Goal: Task Accomplishment & Management: Complete application form

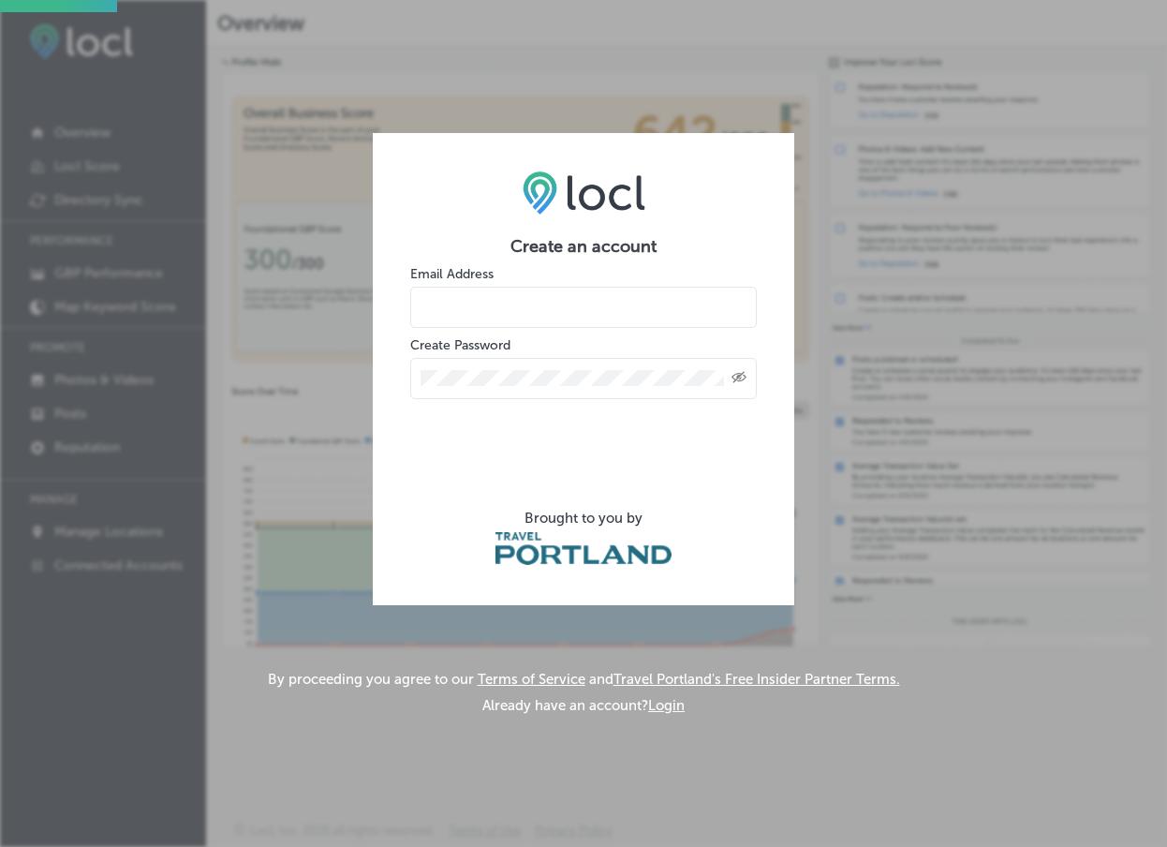
click at [528, 317] on input "email" at bounding box center [583, 307] width 346 height 41
type input "f"
type input "jimmy@barrelroompdx.com"
click at [737, 374] on icon "Created with Sketch." at bounding box center [738, 377] width 15 height 12
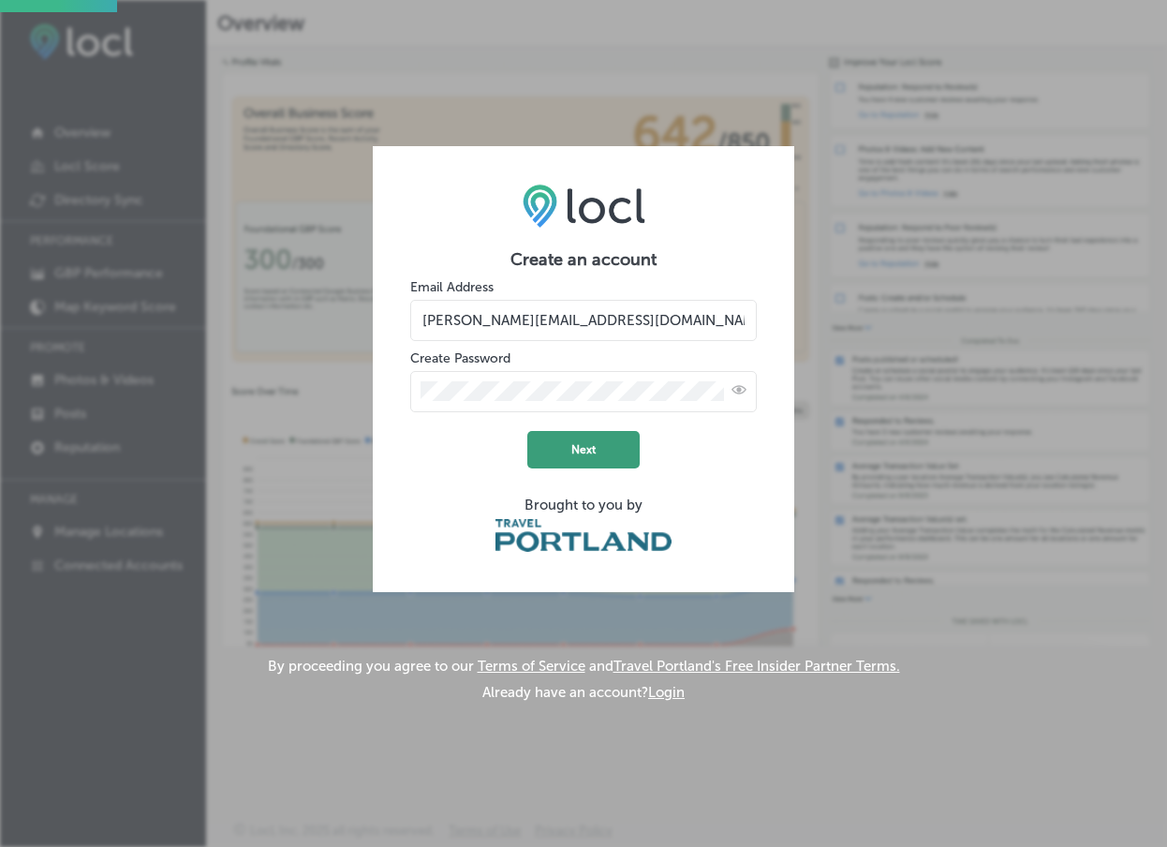
click at [598, 449] on button "Next" at bounding box center [583, 449] width 112 height 37
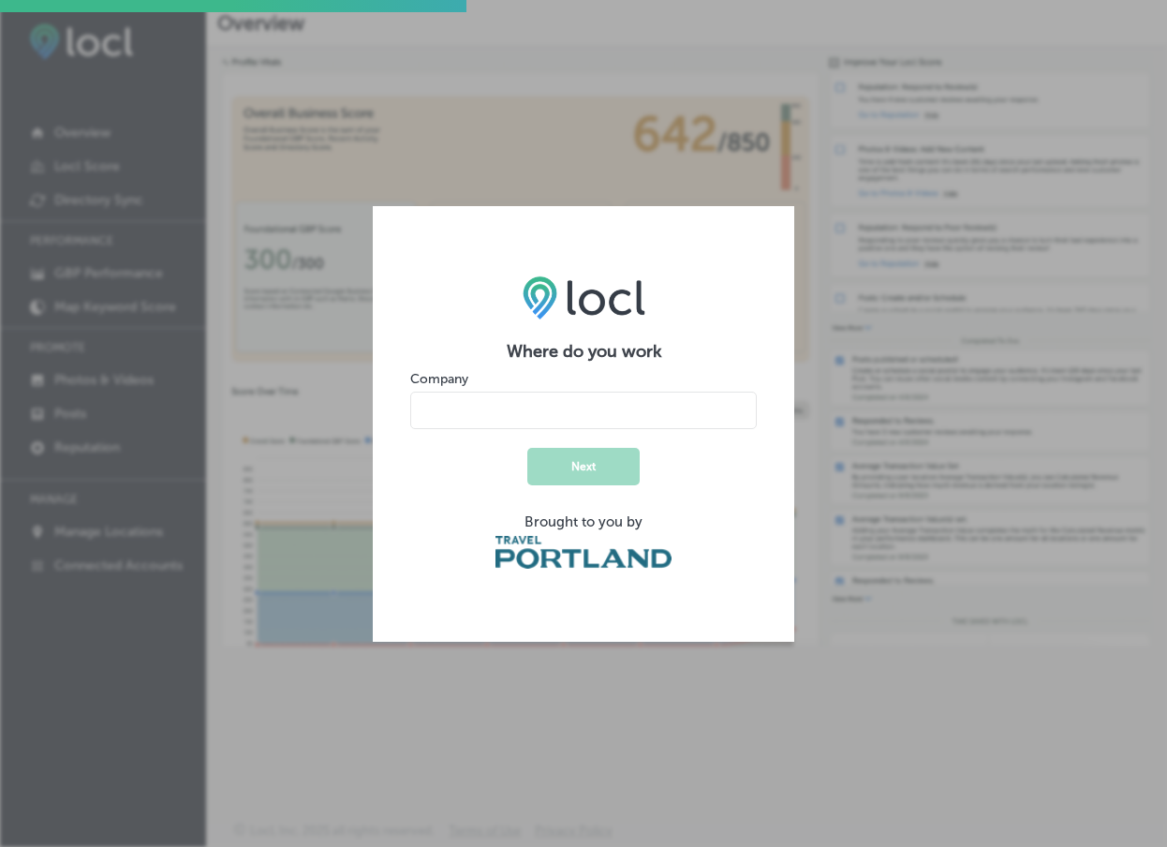
click at [434, 407] on input "name" at bounding box center [583, 409] width 346 height 37
type input "Barrel Room"
click at [566, 456] on button "Next" at bounding box center [583, 466] width 112 height 37
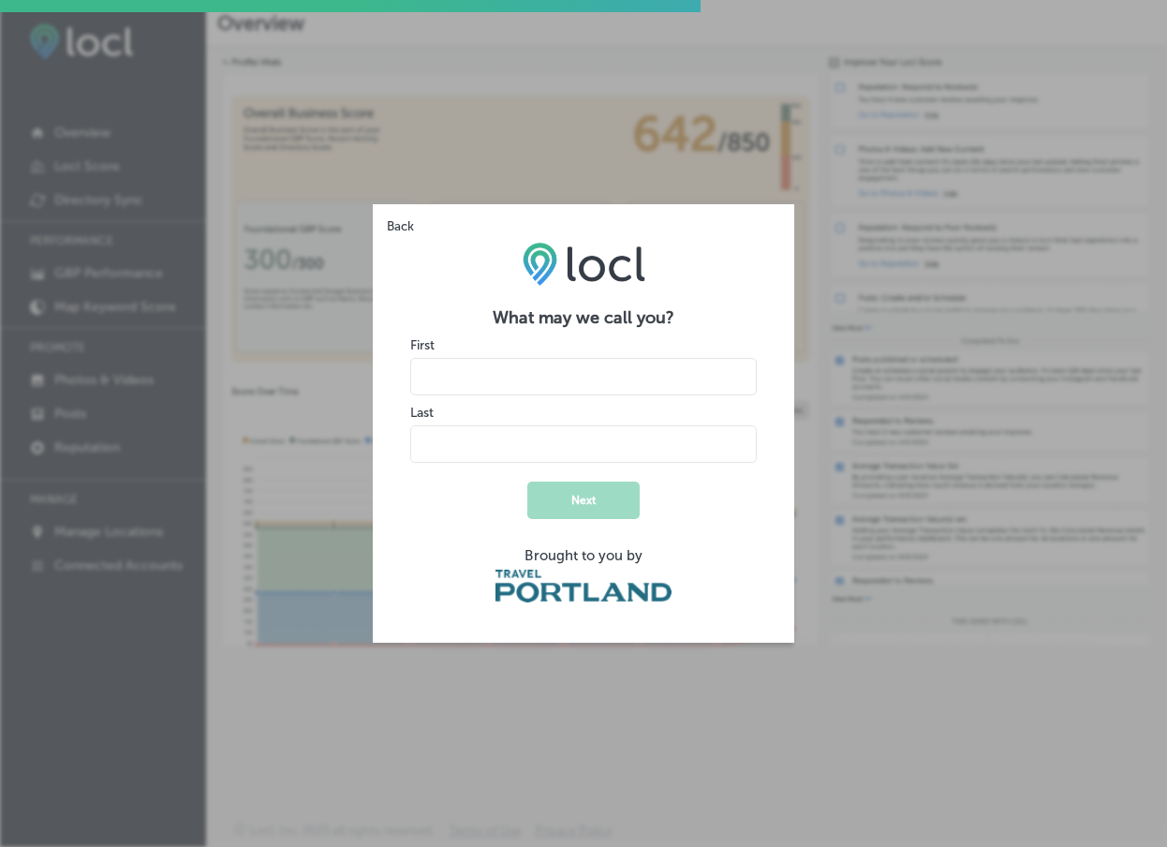
click at [494, 370] on input "name" at bounding box center [583, 376] width 346 height 37
type input "Jimmy"
type input "Heberling"
click at [566, 498] on button "Next" at bounding box center [583, 499] width 112 height 37
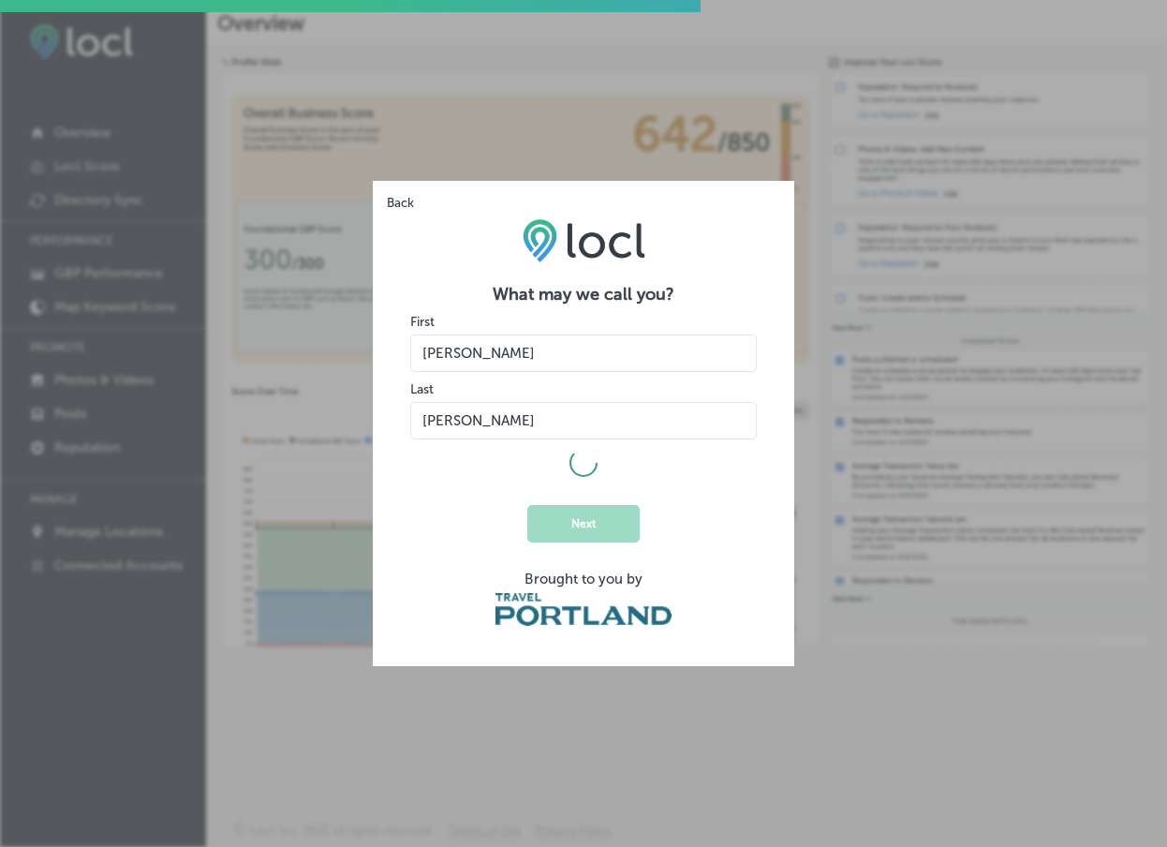
select select "US"
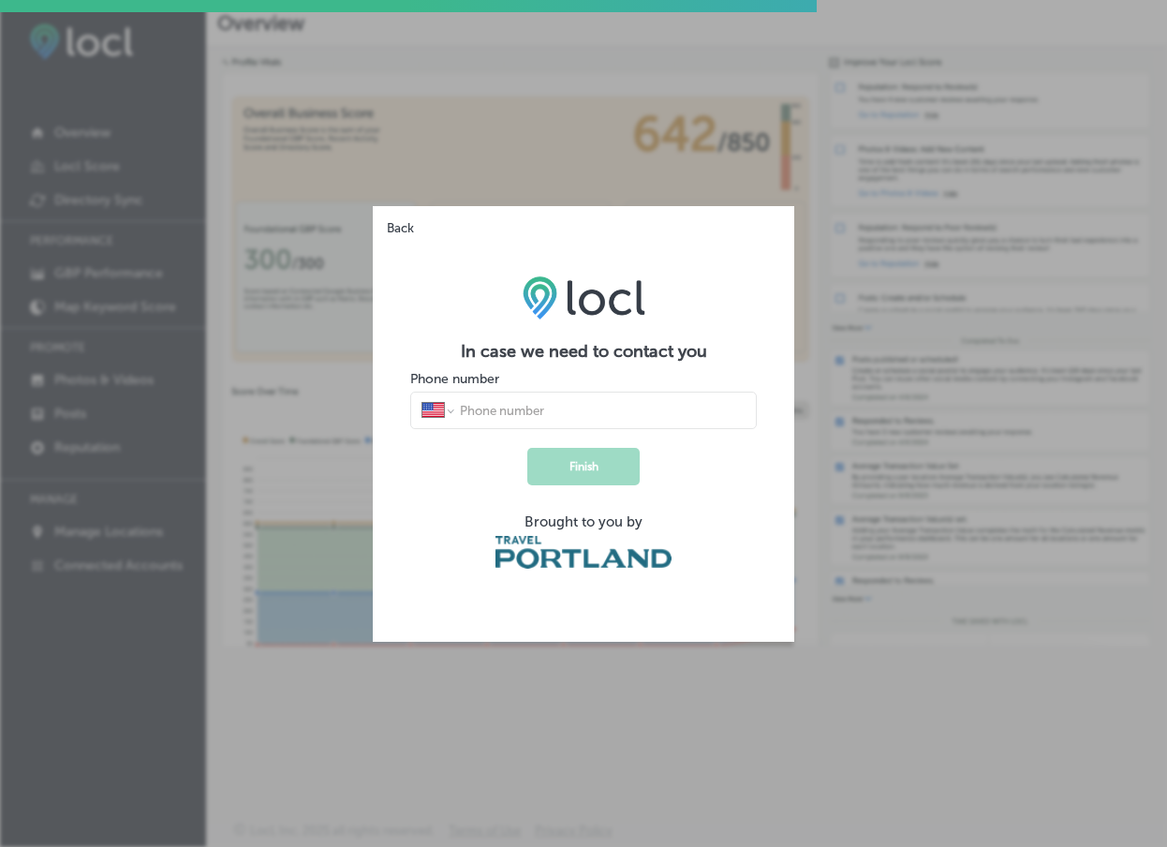
click at [526, 414] on input "tel" at bounding box center [601, 410] width 287 height 17
type input "(818) 859-3899"
click at [604, 461] on button "Finish" at bounding box center [583, 466] width 112 height 37
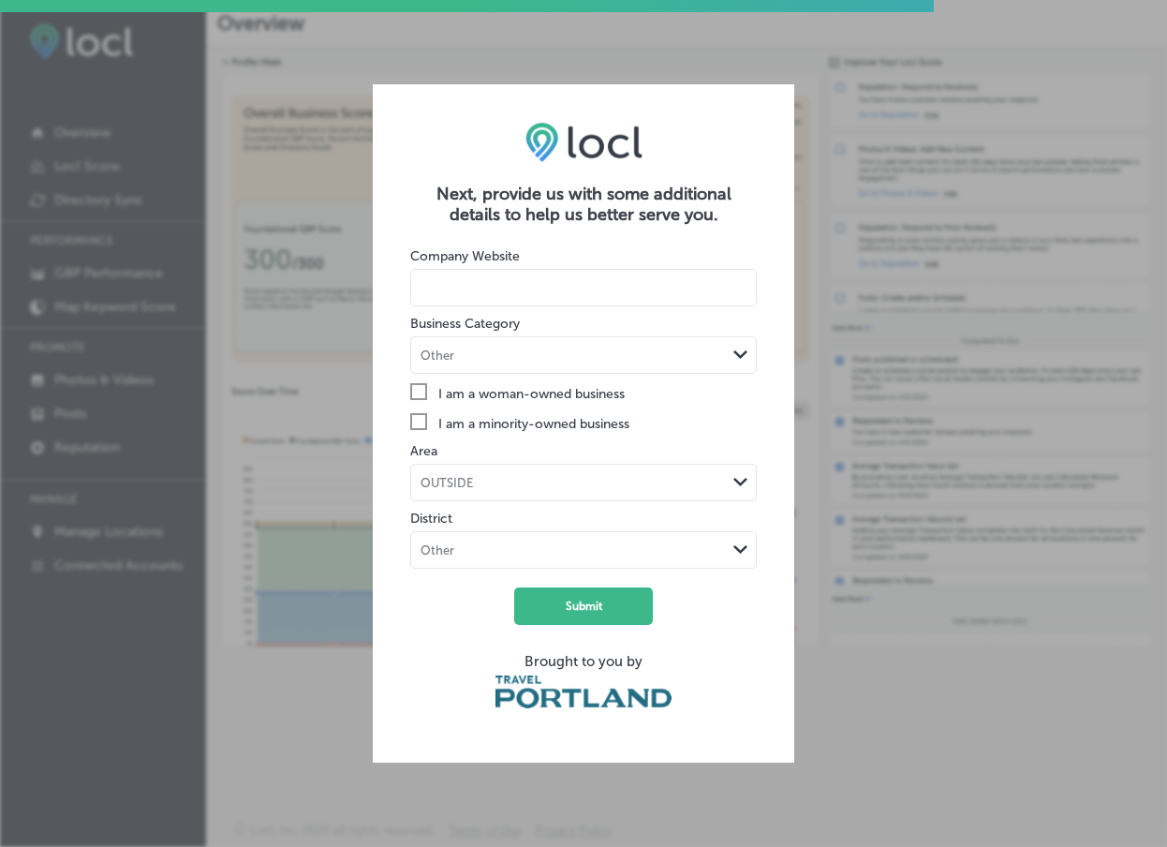
click at [545, 292] on input at bounding box center [583, 287] width 346 height 37
type input "barrelroompdx.com"
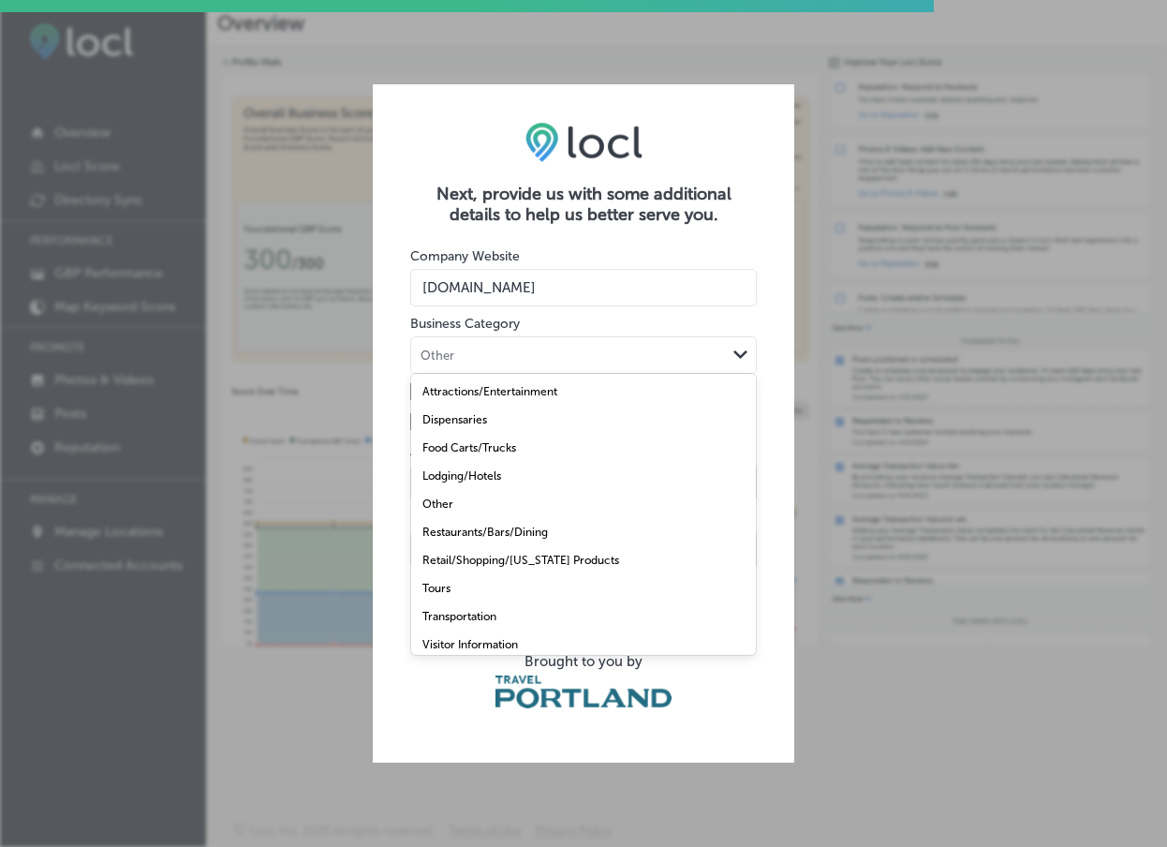
click at [541, 361] on div "Other" at bounding box center [568, 355] width 315 height 18
click at [532, 394] on label "Attractions/Entertainment" at bounding box center [489, 391] width 135 height 13
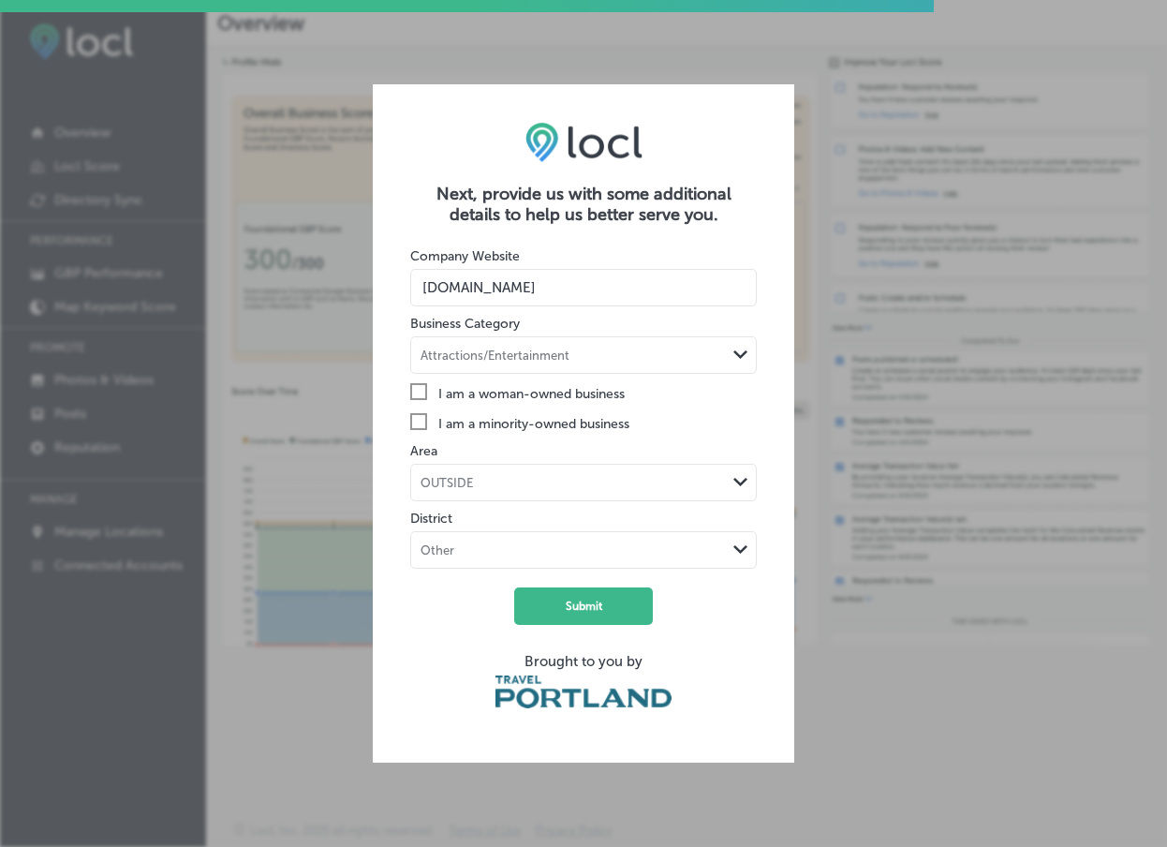
click at [436, 477] on div "OUTSIDE" at bounding box center [446, 483] width 52 height 14
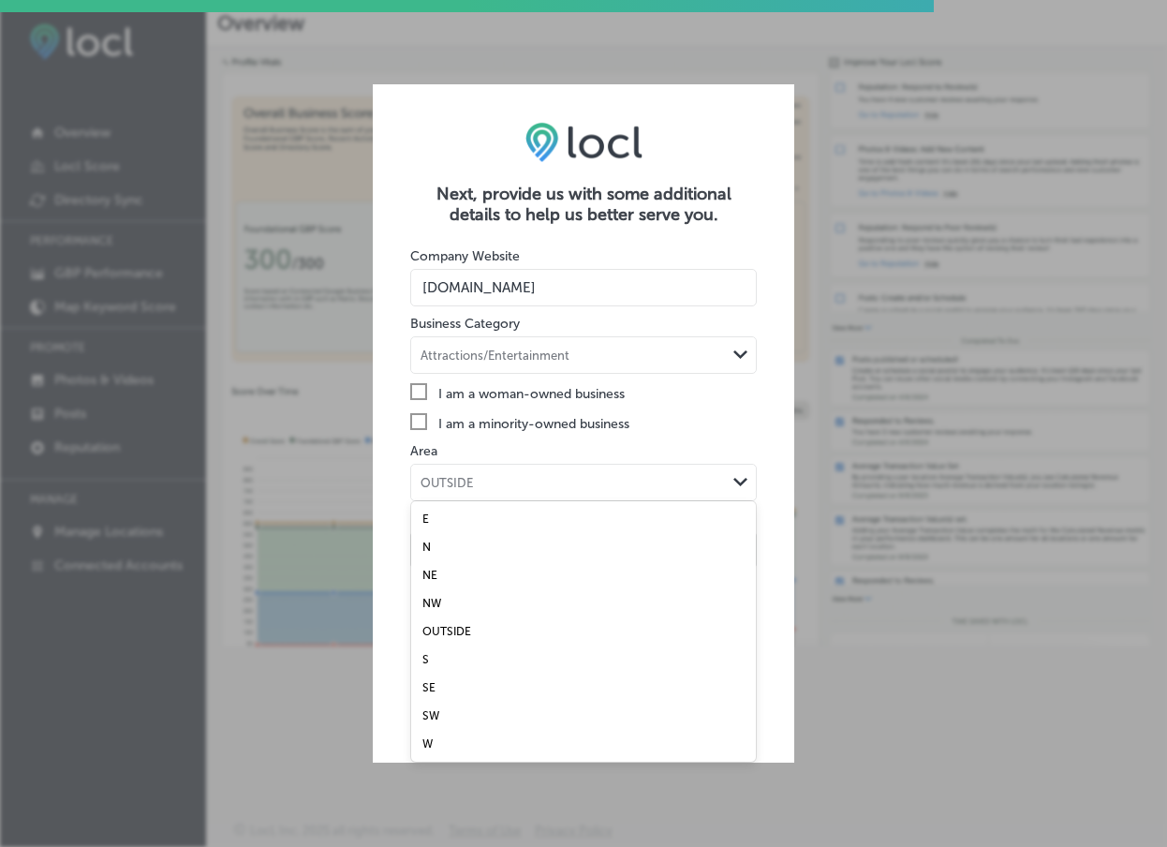
click at [438, 603] on label "NW" at bounding box center [431, 602] width 19 height 13
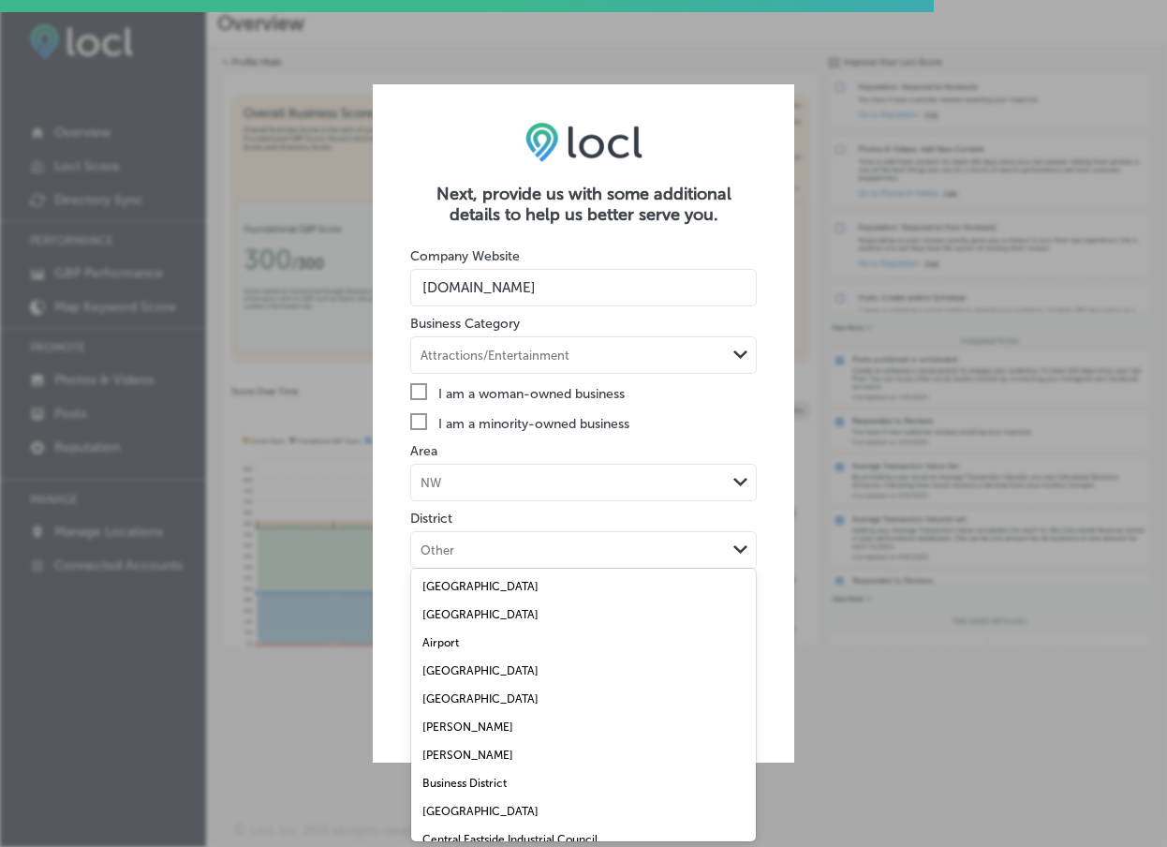
click at [447, 548] on div "Other" at bounding box center [437, 550] width 34 height 14
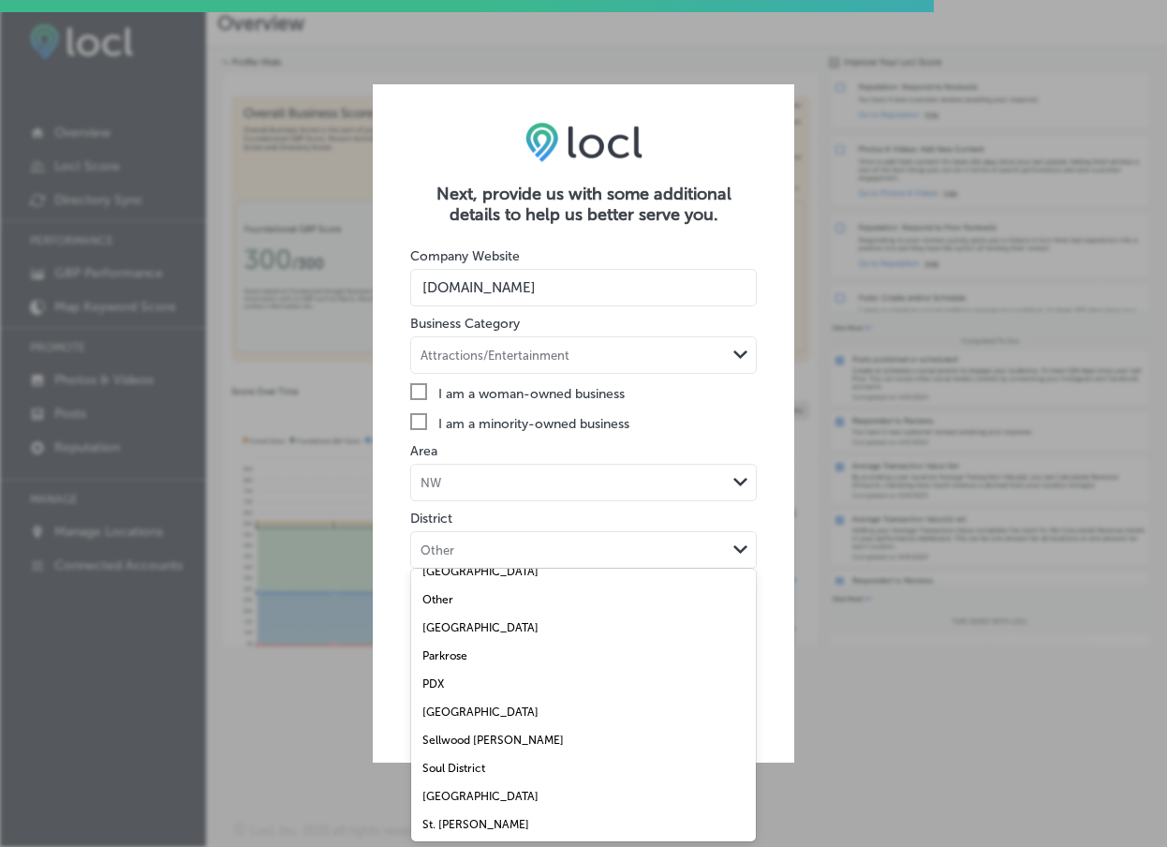
scroll to position [800, 0]
click at [463, 580] on label "Old Town" at bounding box center [480, 573] width 116 height 13
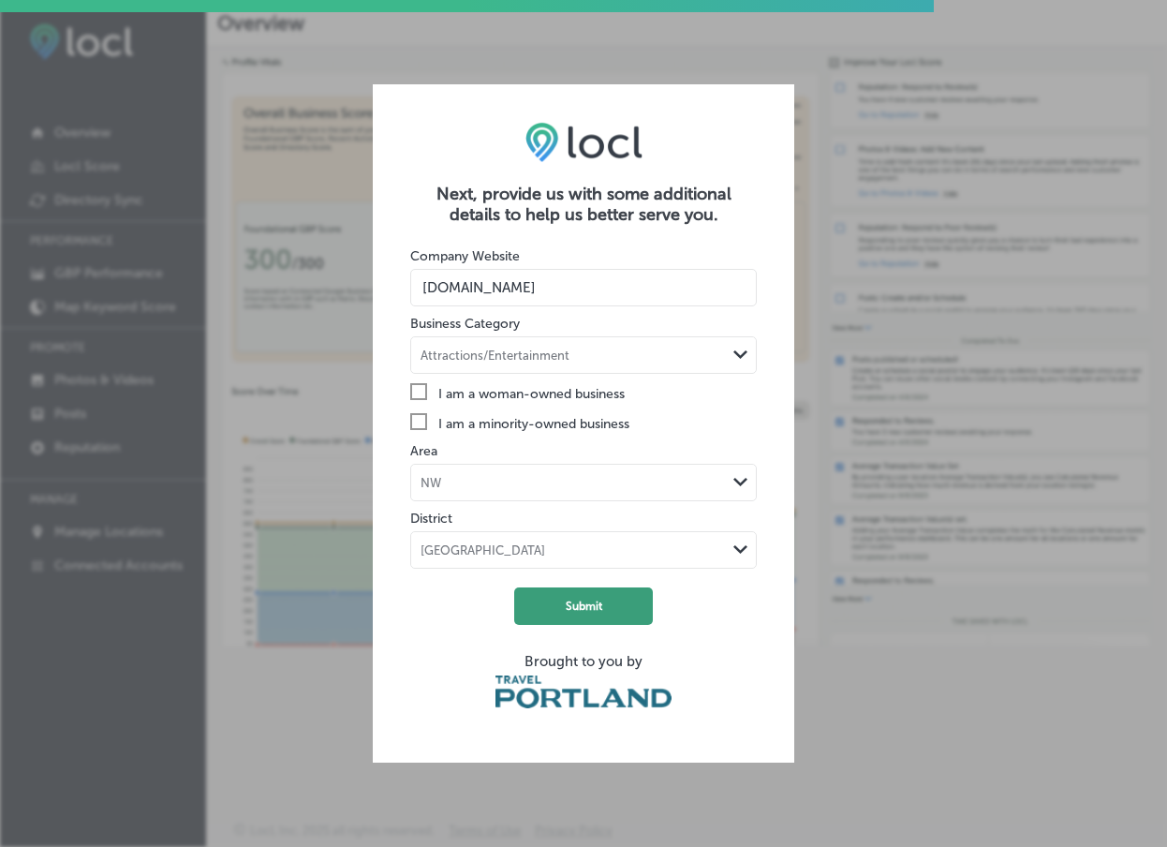
click at [550, 596] on button "Submit" at bounding box center [583, 605] width 139 height 37
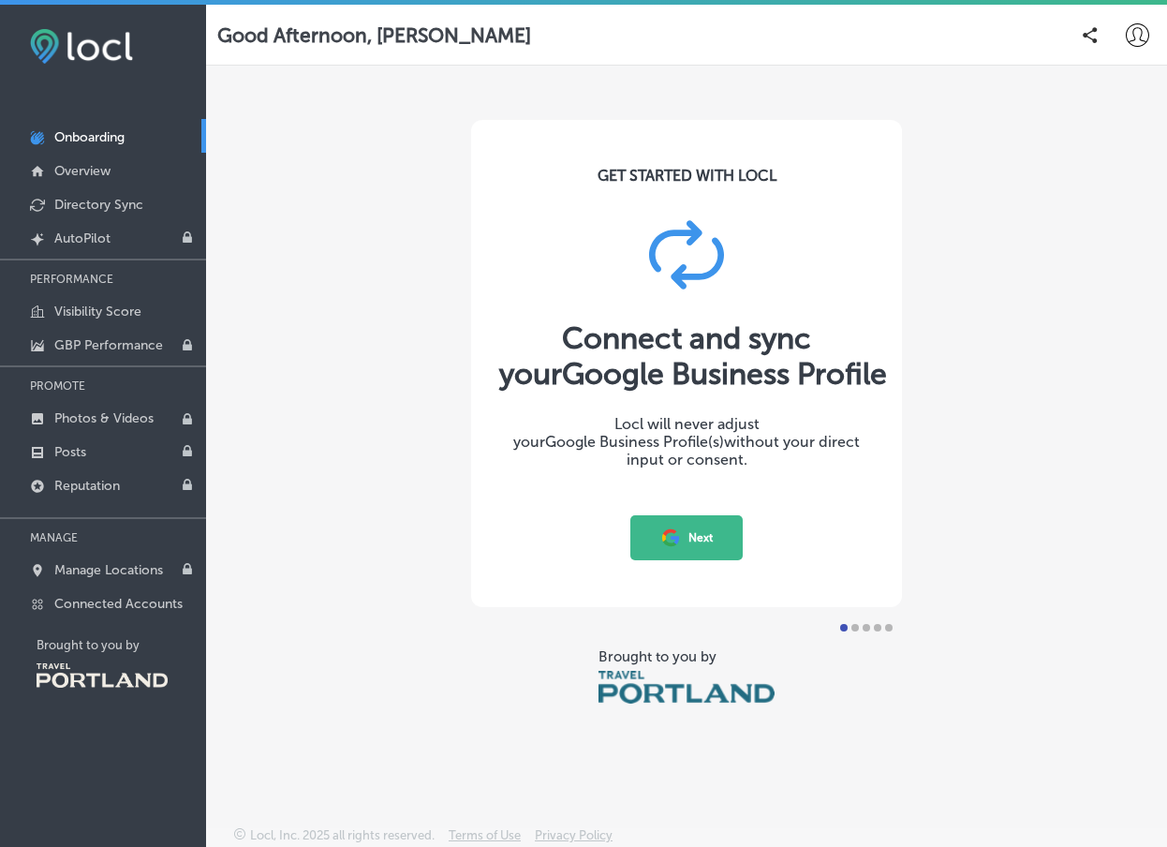
click at [676, 540] on icon at bounding box center [674, 540] width 8 height 8
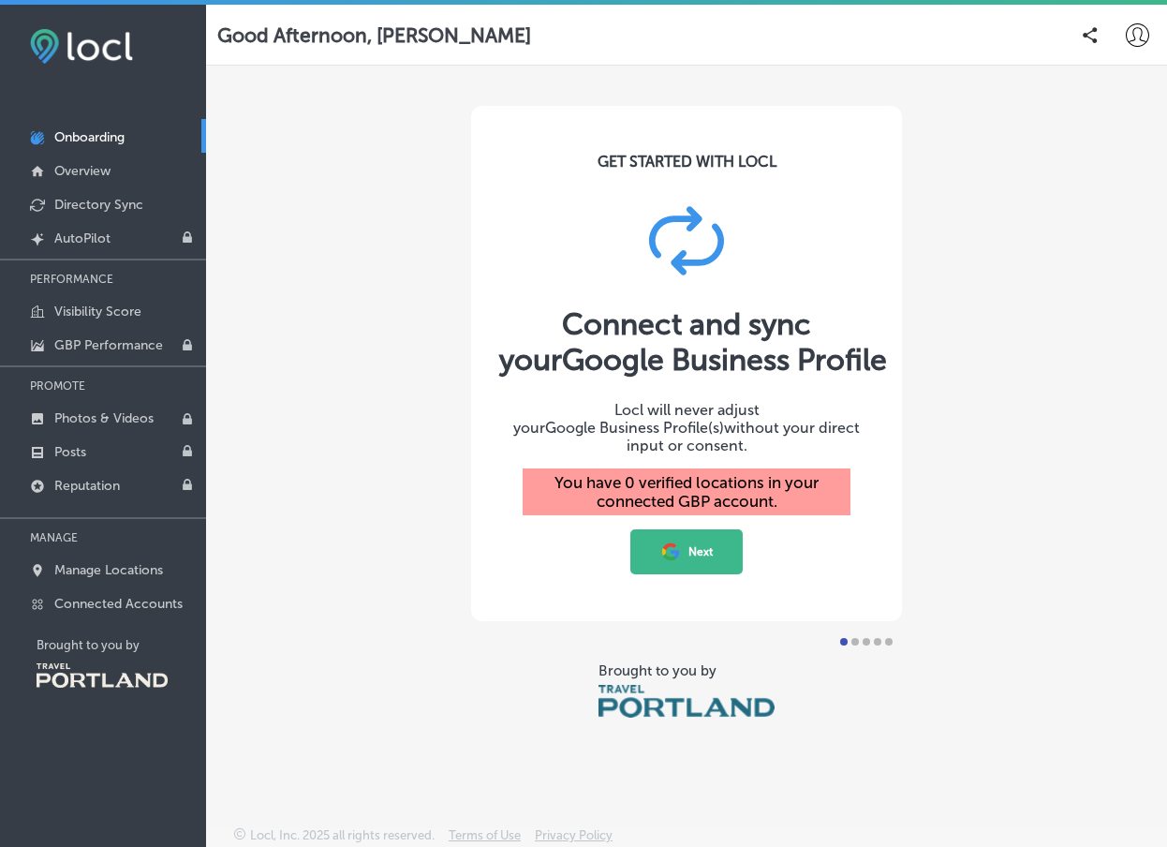
click at [699, 544] on button "Next" at bounding box center [686, 551] width 112 height 45
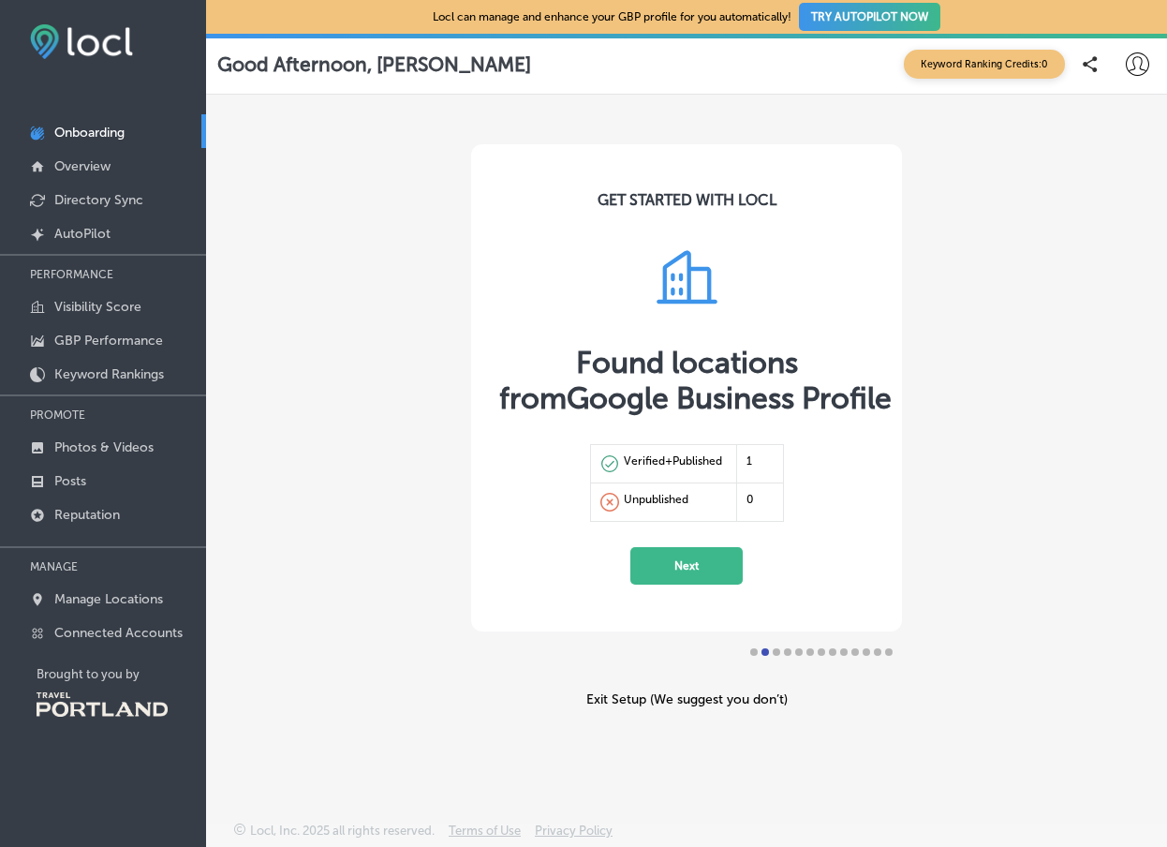
click at [686, 563] on button "Next" at bounding box center [686, 565] width 112 height 37
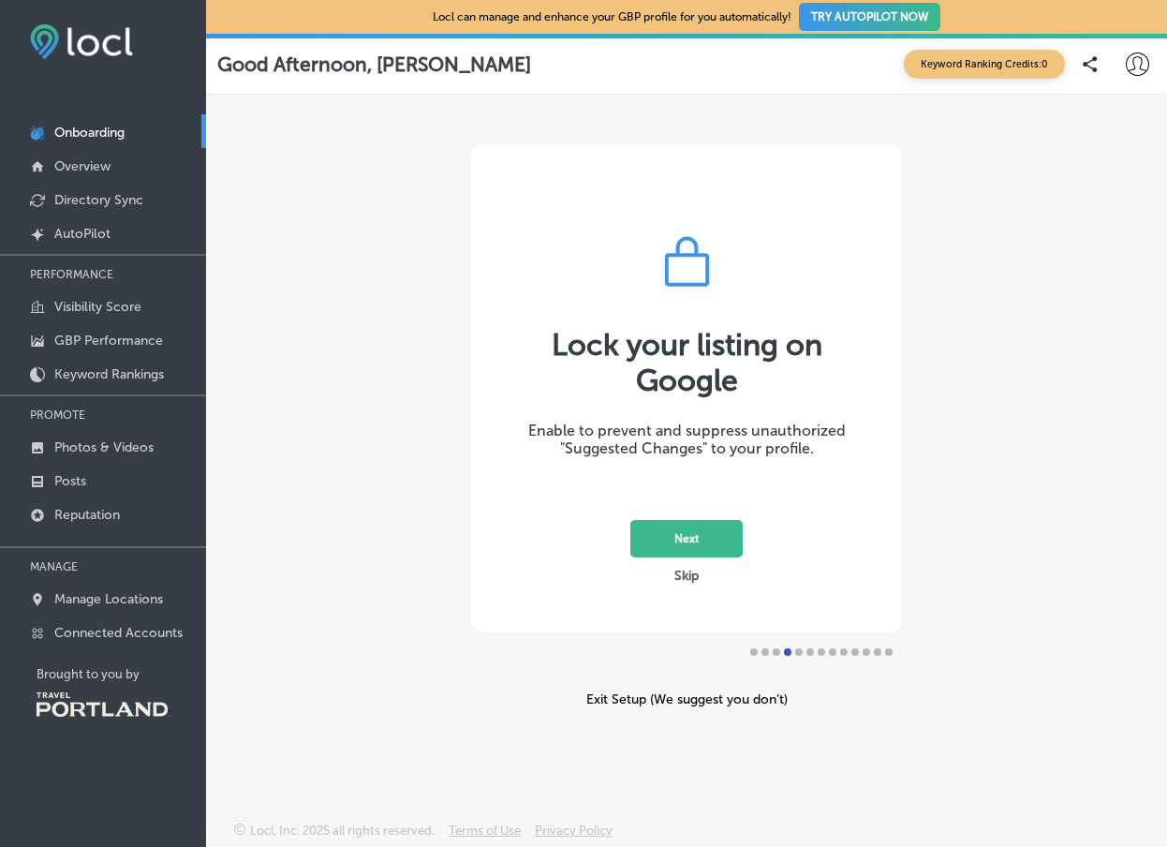
click at [690, 546] on button "Next" at bounding box center [686, 538] width 112 height 37
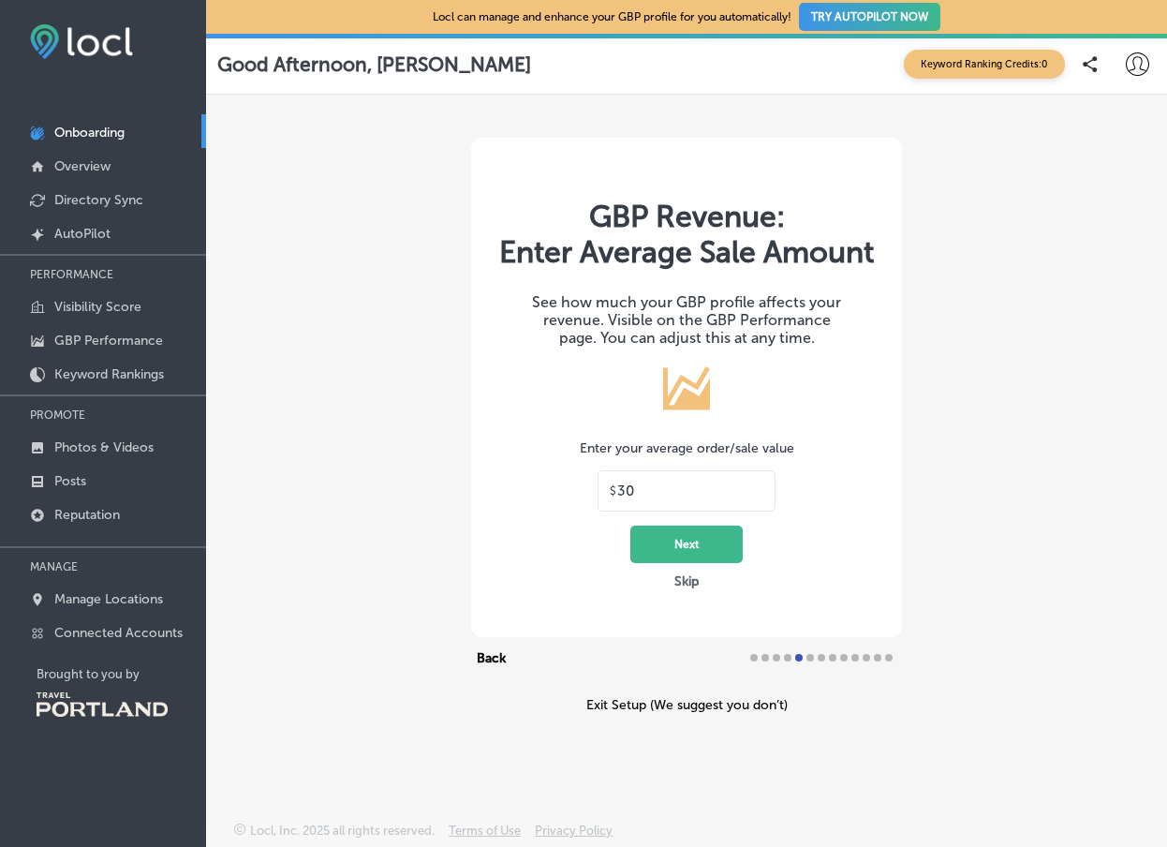
click at [669, 562] on button "Next" at bounding box center [686, 543] width 112 height 37
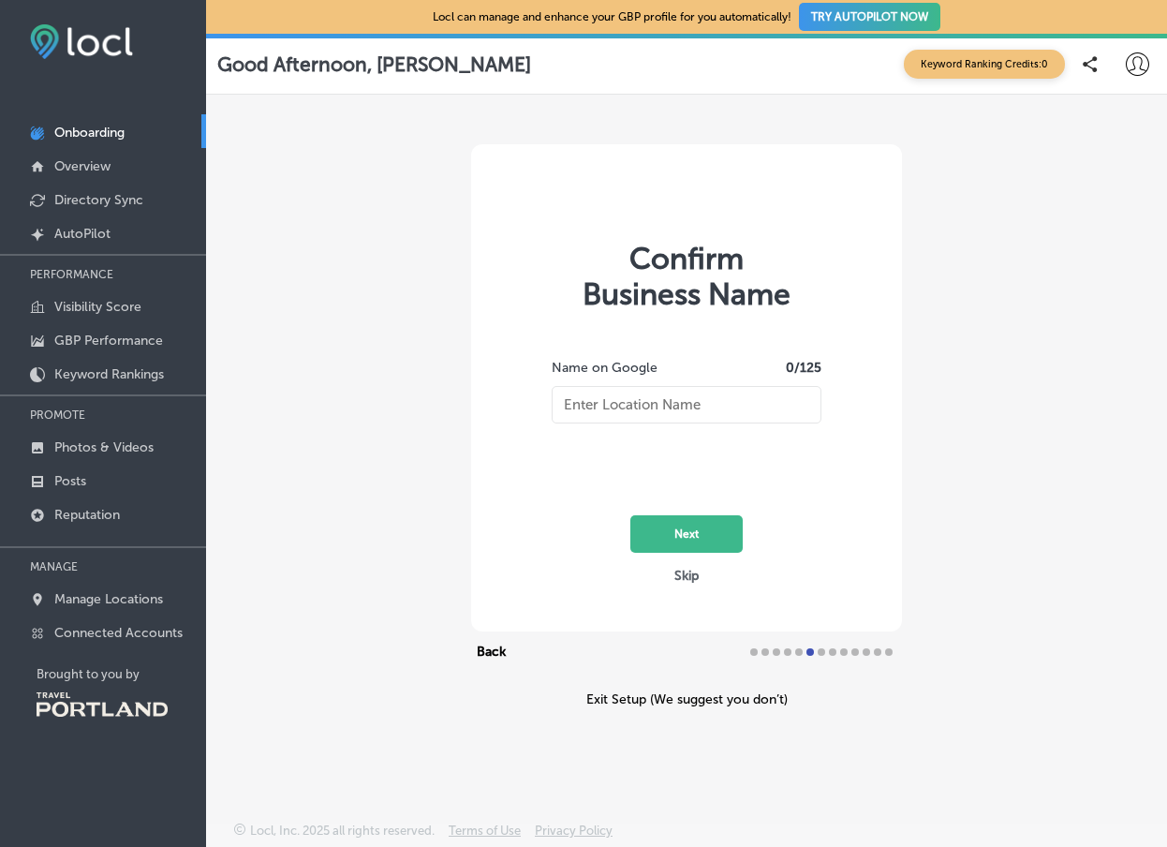
type input "Barrel Room"
click at [676, 533] on button "Next" at bounding box center [686, 533] width 112 height 37
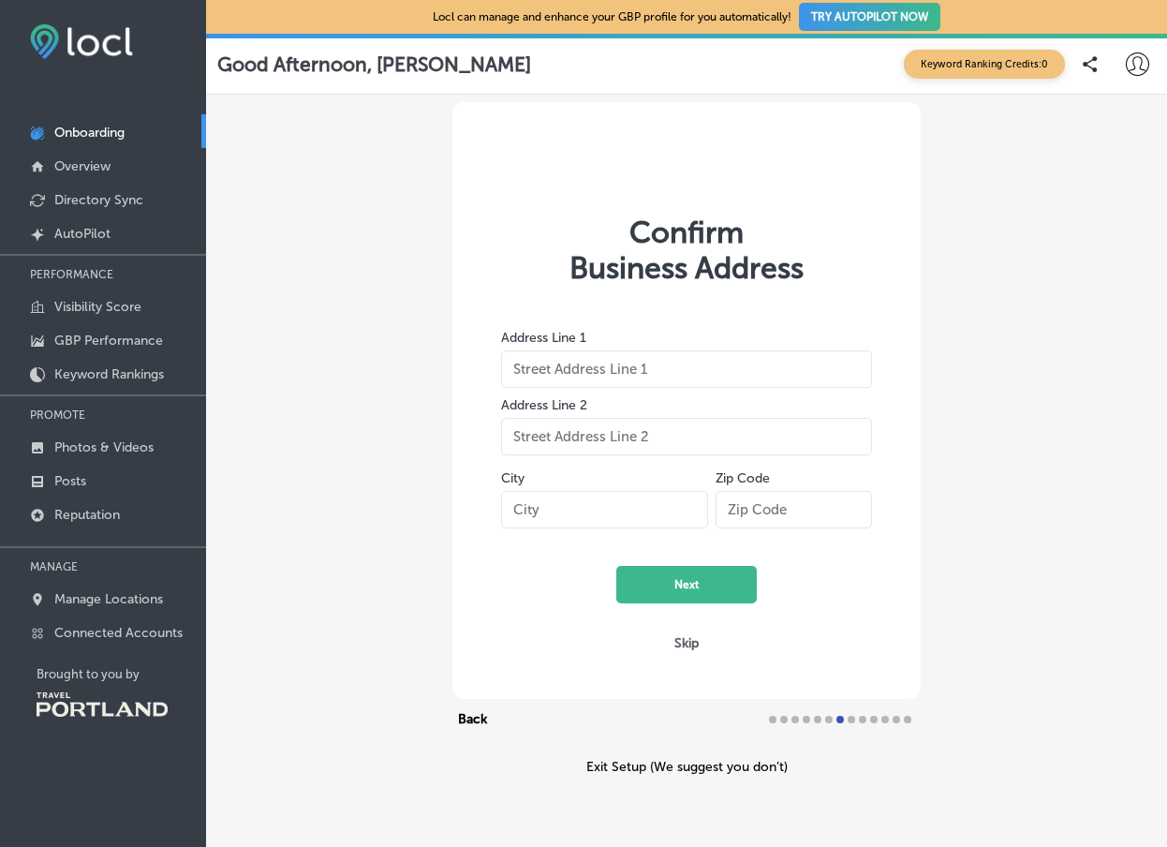
type input "120 NW Couch St"
type input "Portland"
type input "97209"
click at [684, 582] on button "Next" at bounding box center [686, 584] width 140 height 37
select select "US"
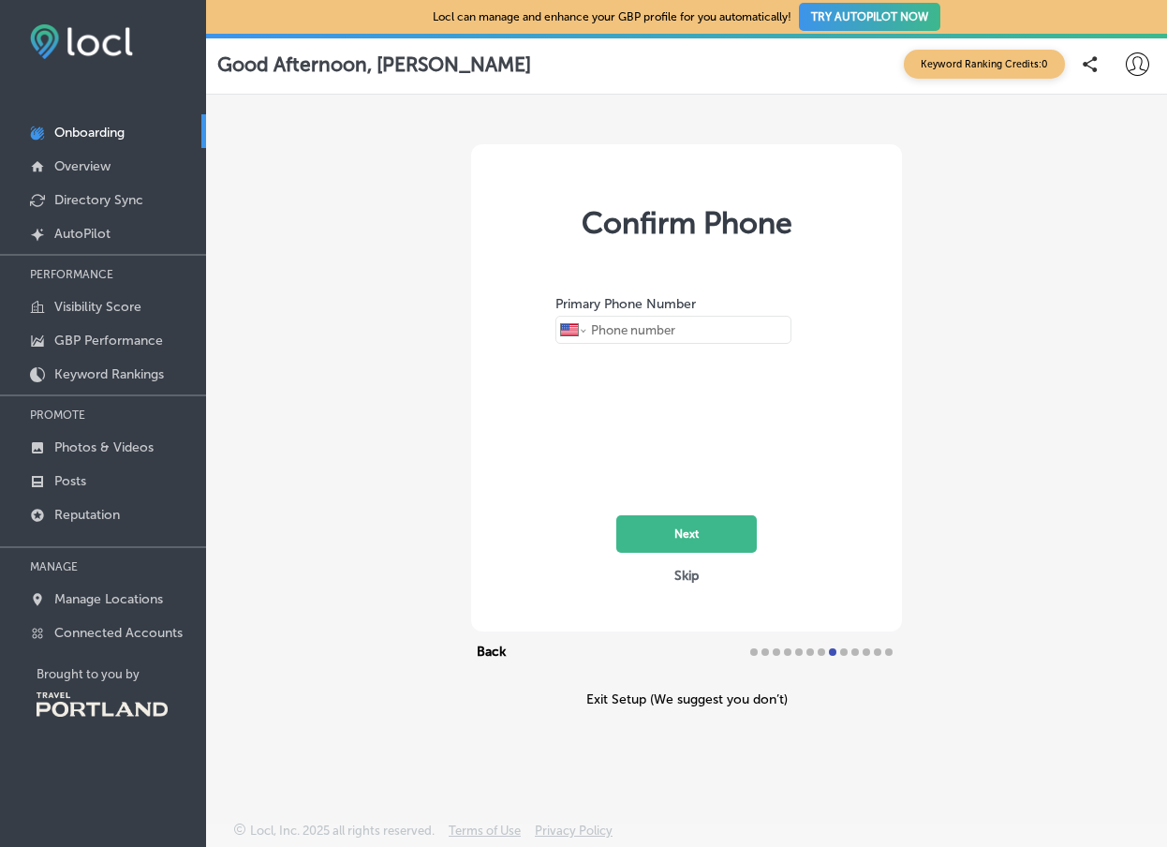
type input "+1 503 242 0700"
click at [638, 331] on input "+1 503 242 0700" at bounding box center [687, 330] width 197 height 27
click at [686, 534] on button "Next" at bounding box center [686, 533] width 140 height 37
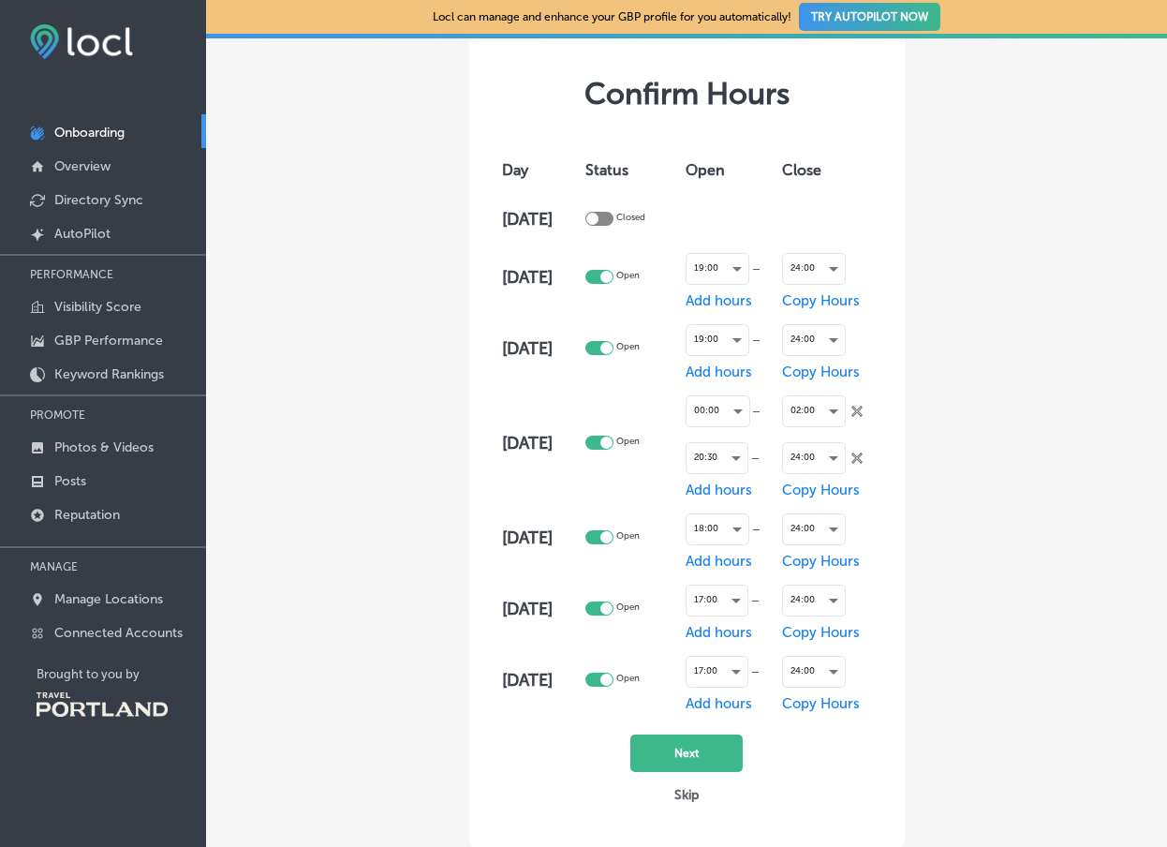
scroll to position [90, 0]
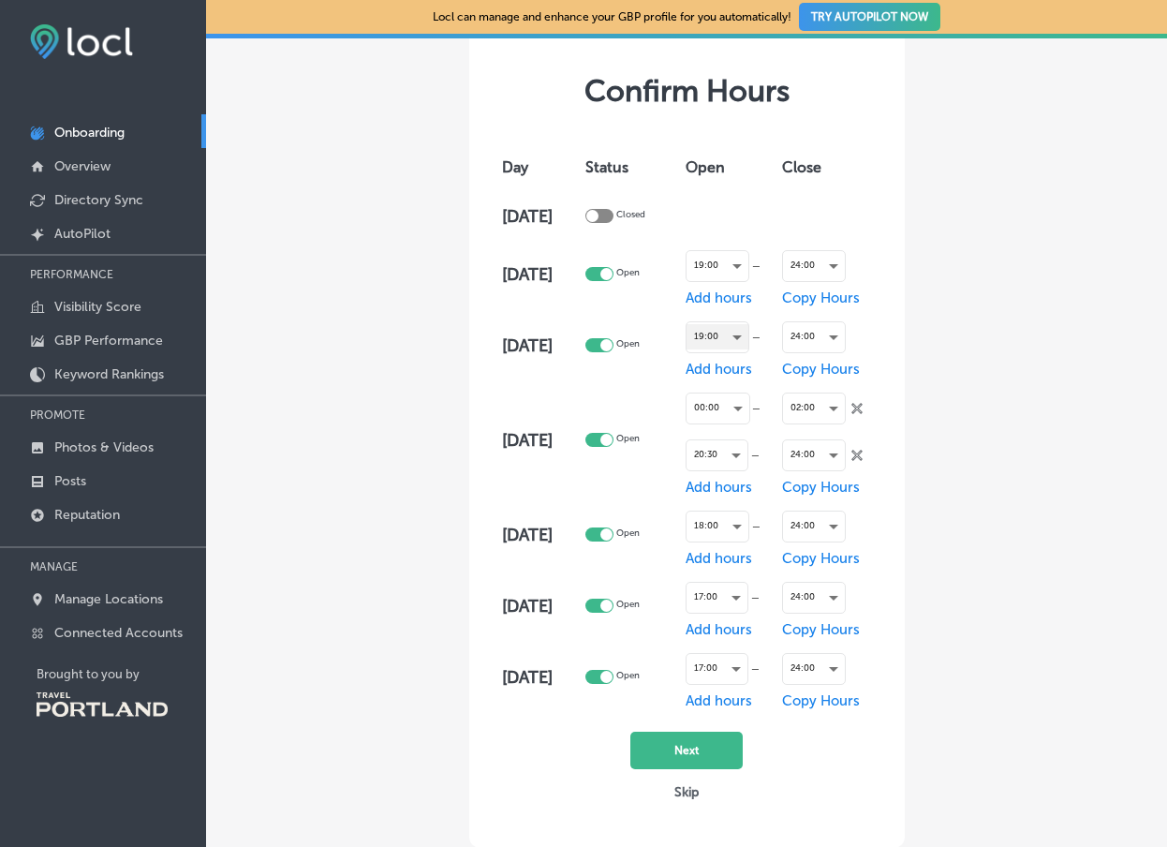
click at [745, 338] on div "19:00" at bounding box center [717, 336] width 62 height 25
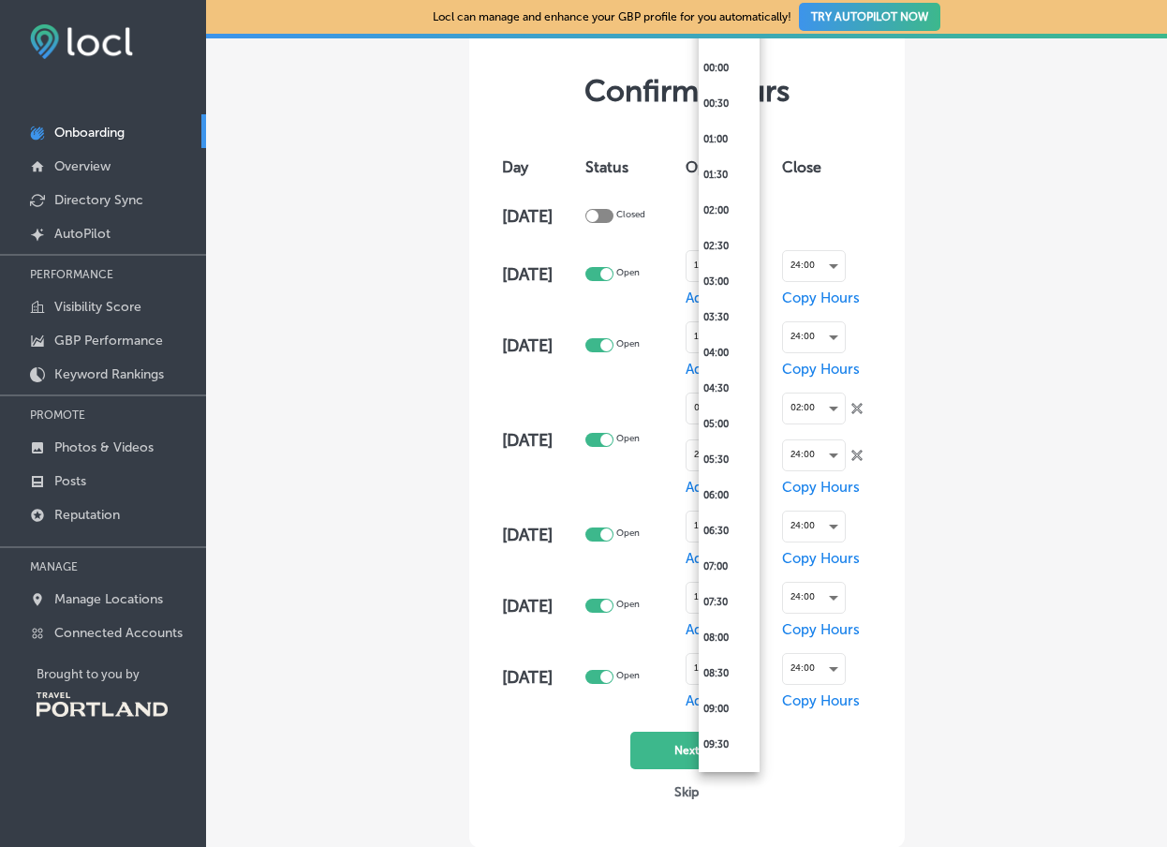
scroll to position [987, 0]
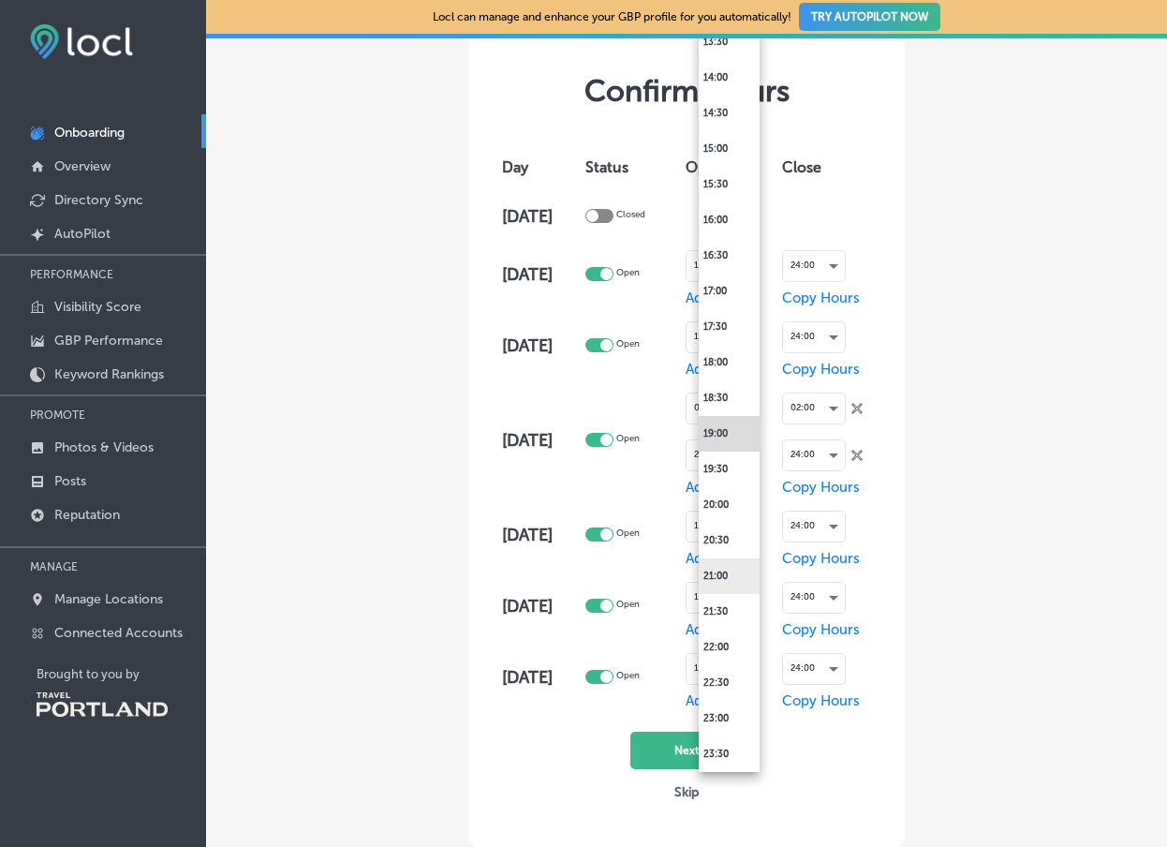
click at [727, 577] on li "21:00" at bounding box center [729, 576] width 61 height 36
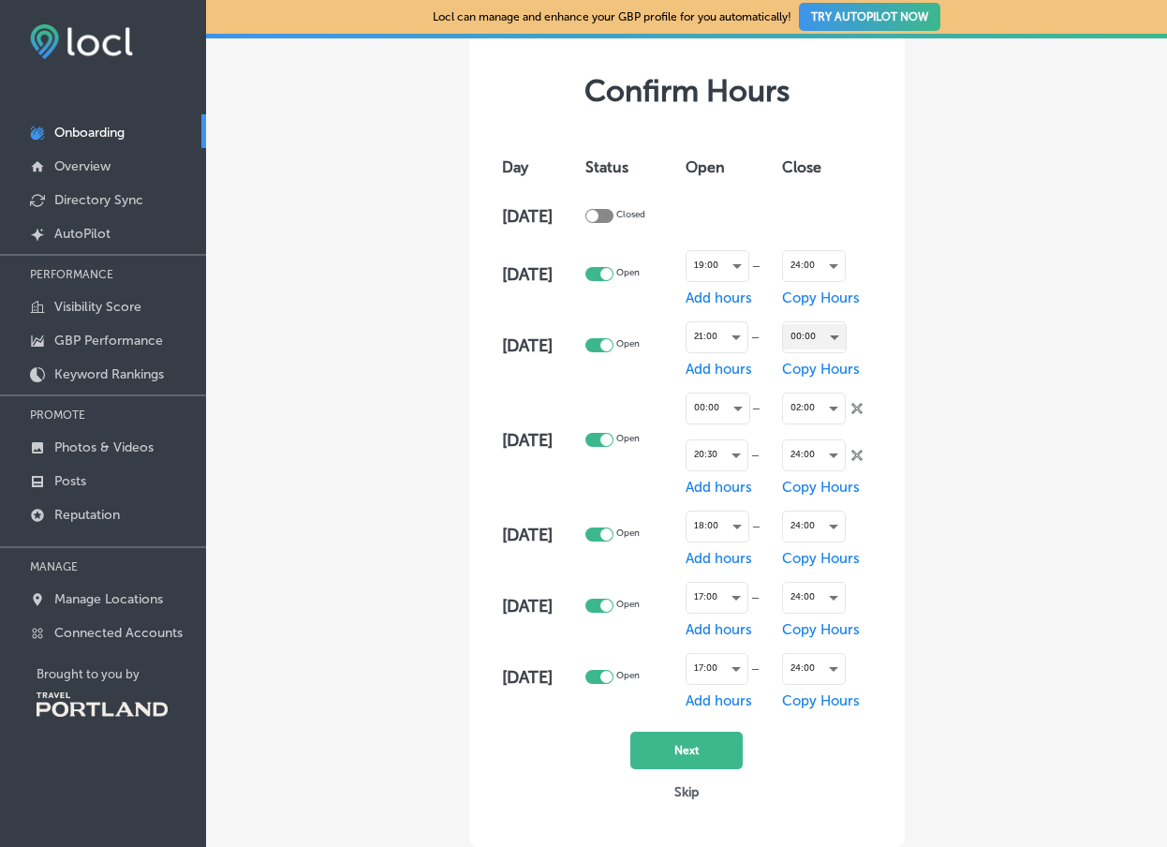
click at [846, 346] on div "00:00" at bounding box center [814, 336] width 63 height 25
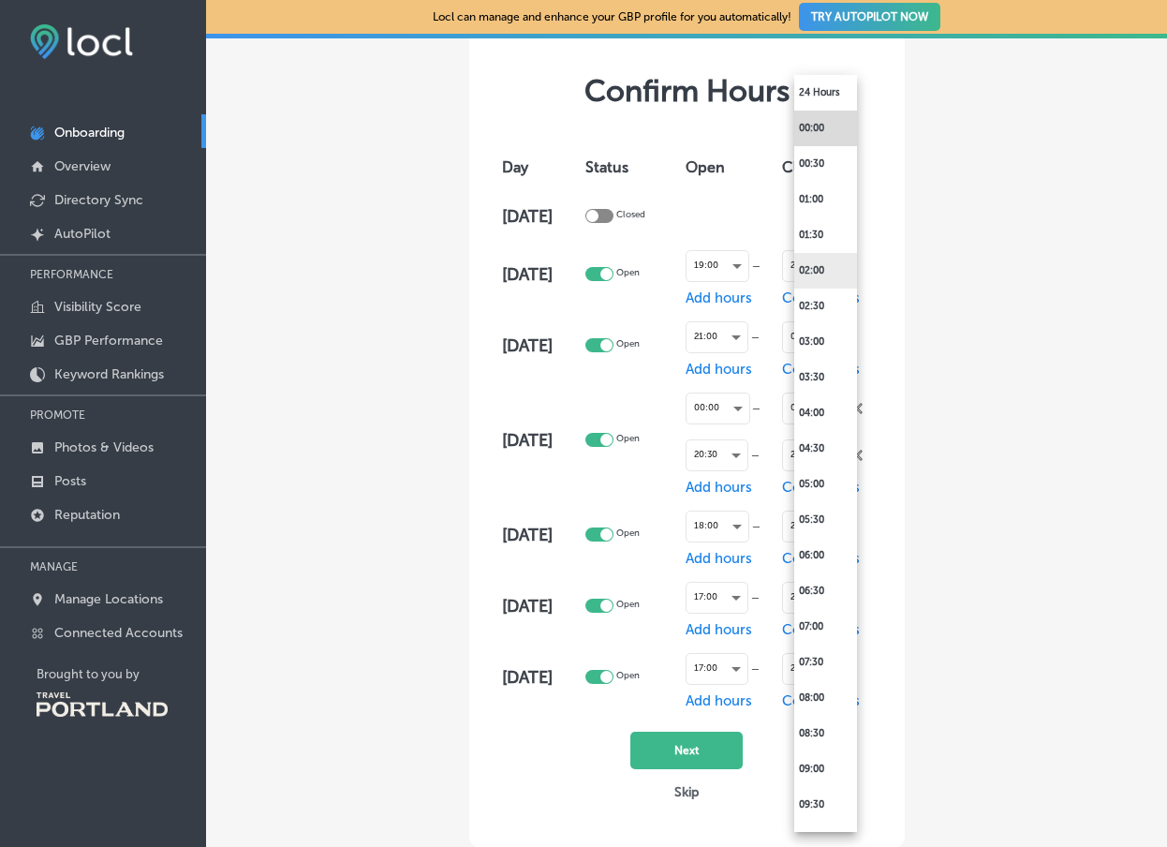
click at [826, 274] on li "02:00" at bounding box center [825, 271] width 63 height 36
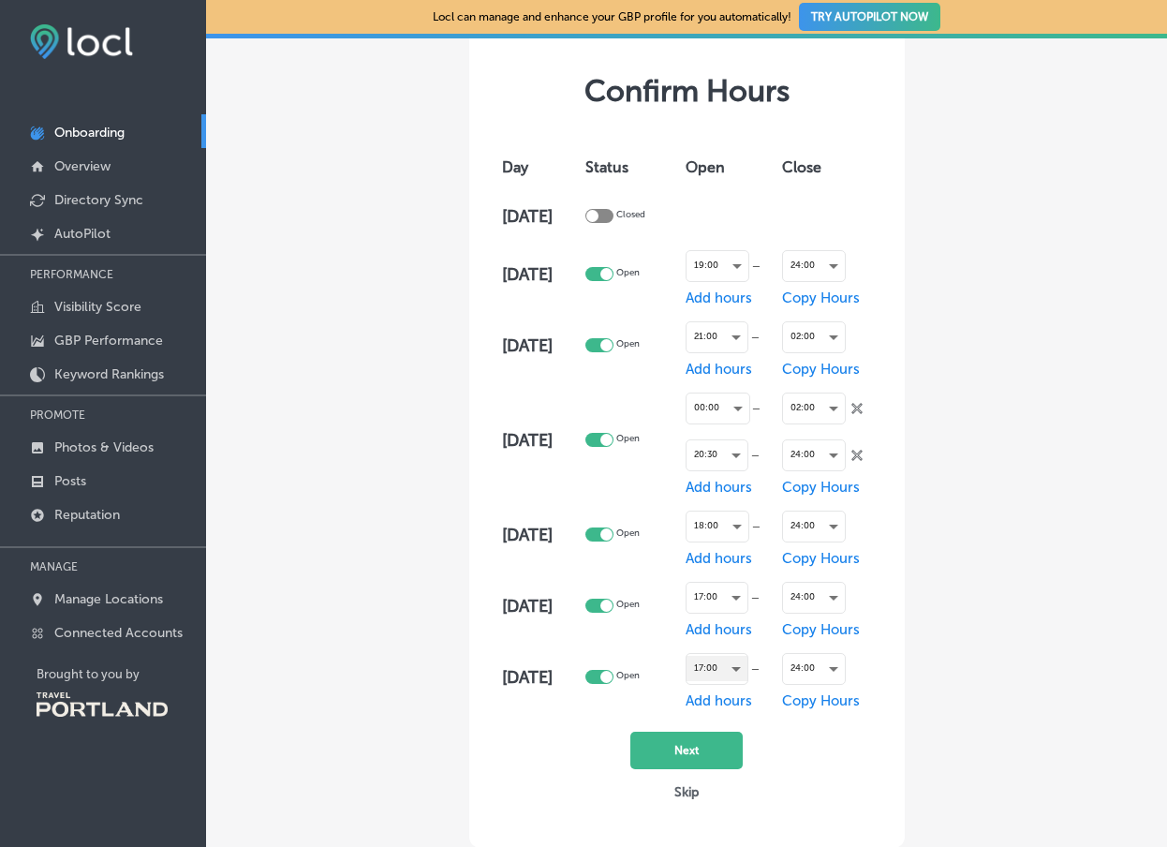
click at [747, 675] on div "17:00" at bounding box center [716, 667] width 61 height 25
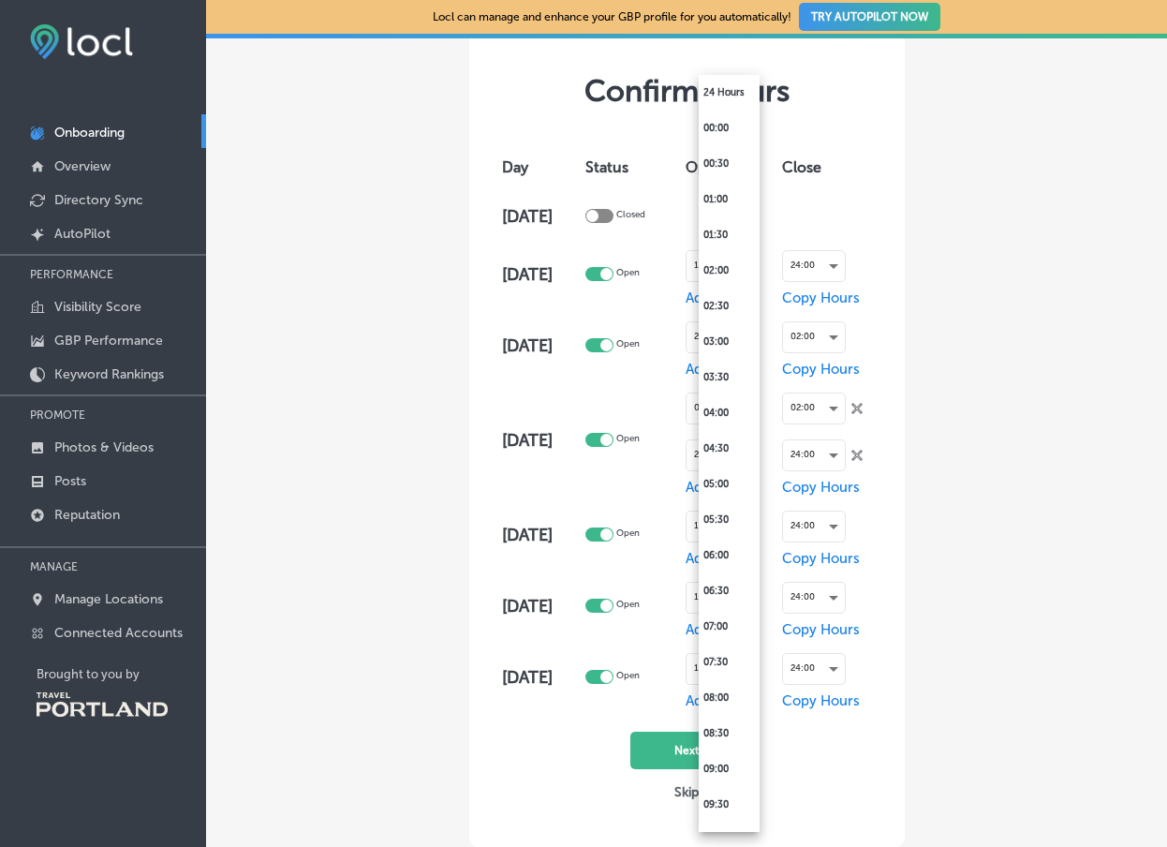
scroll to position [885, 0]
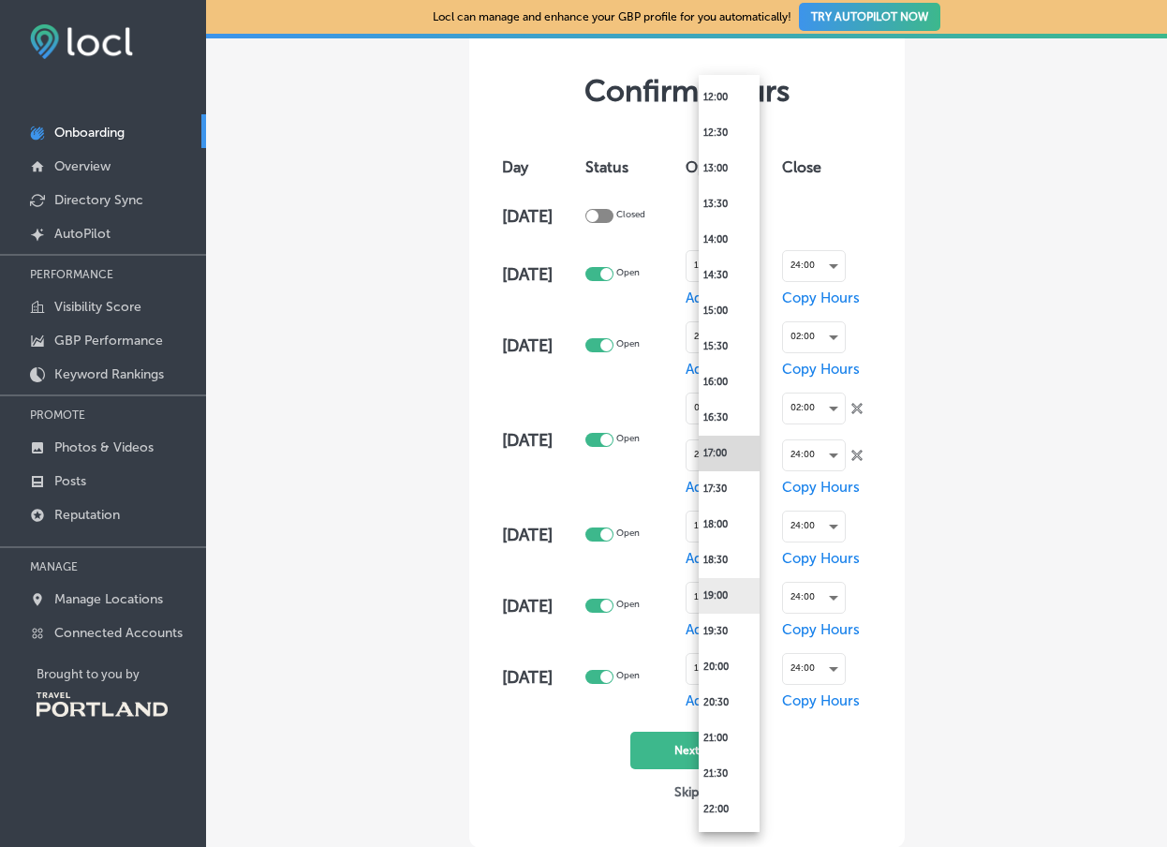
click at [725, 605] on li "19:00" at bounding box center [729, 596] width 61 height 36
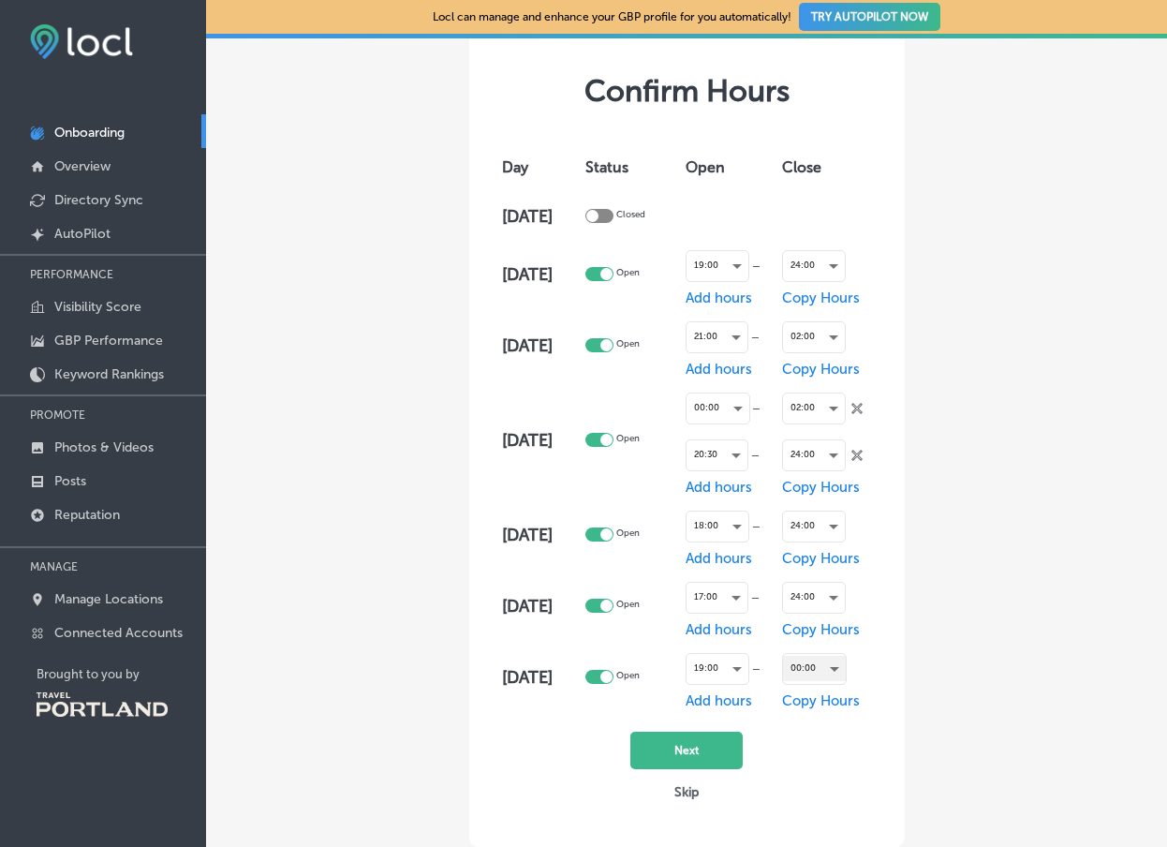
click at [845, 672] on div "00:00" at bounding box center [814, 667] width 63 height 25
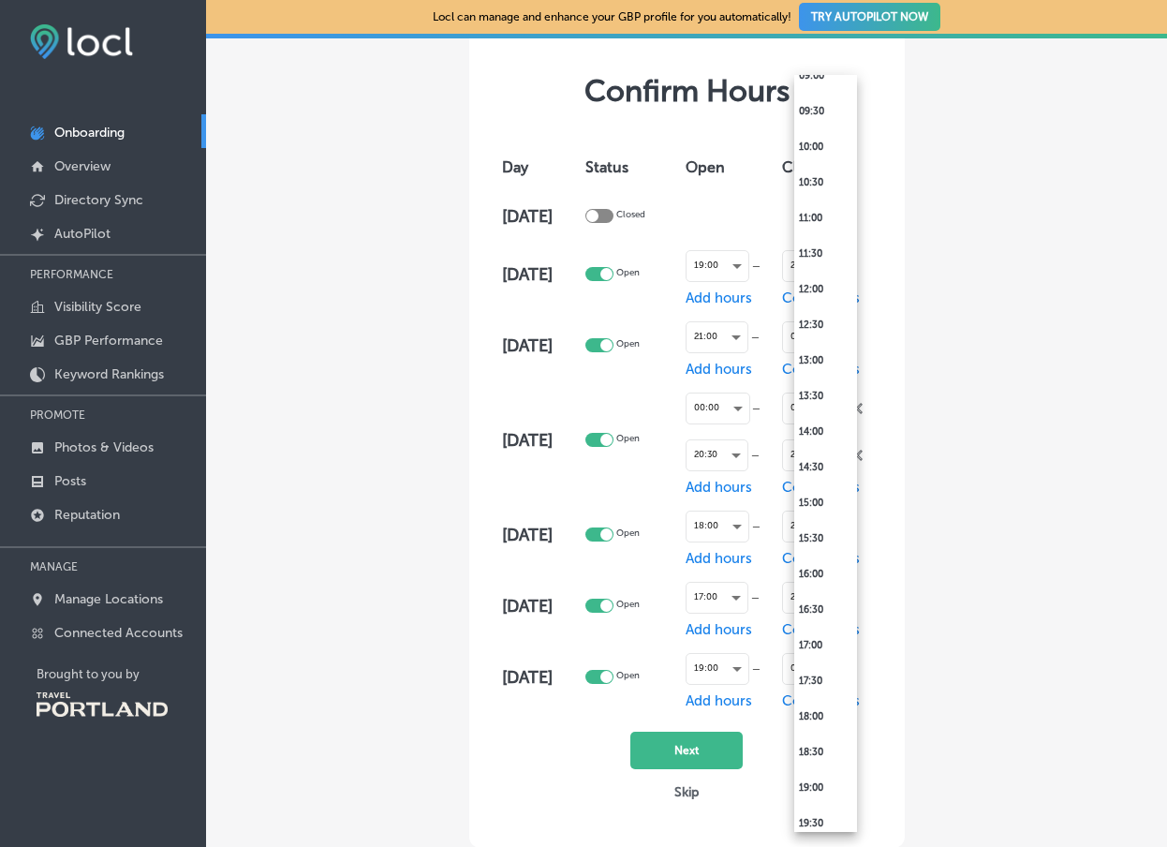
scroll to position [988, 0]
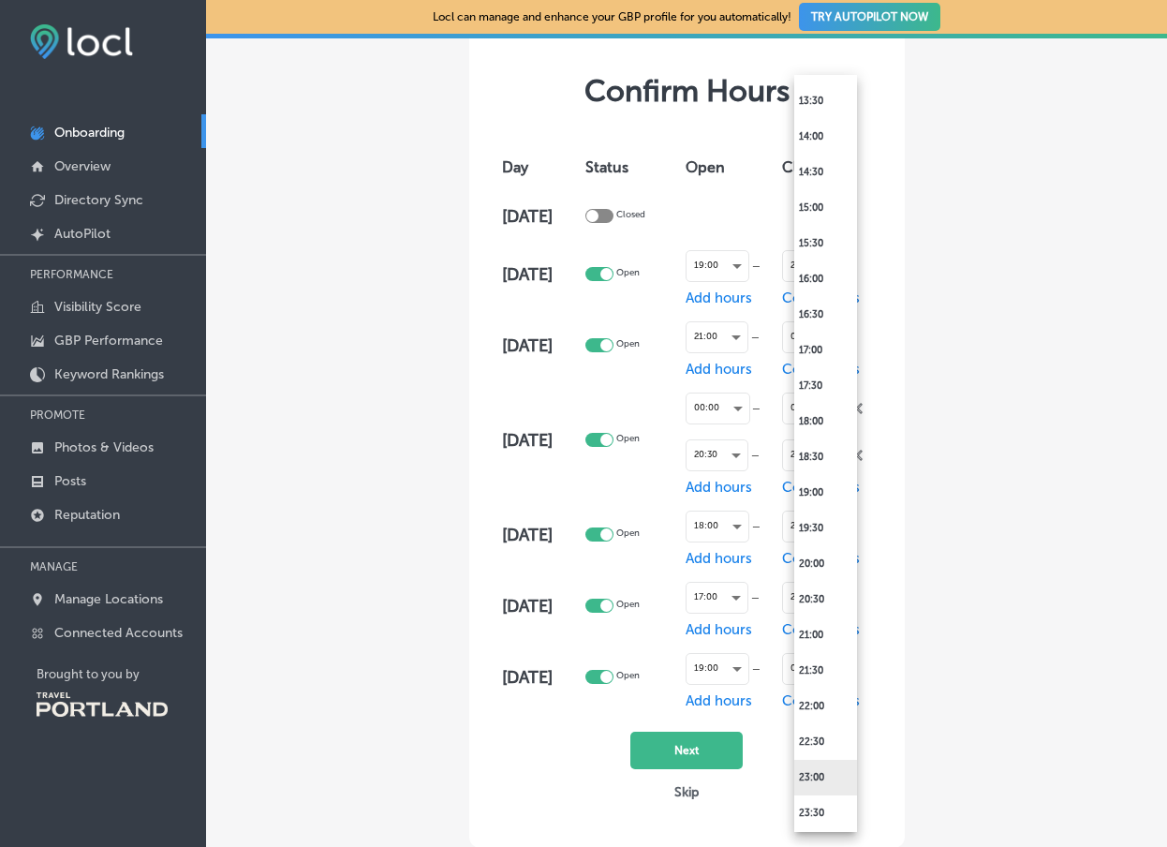
click at [819, 775] on li "23:00" at bounding box center [825, 777] width 63 height 36
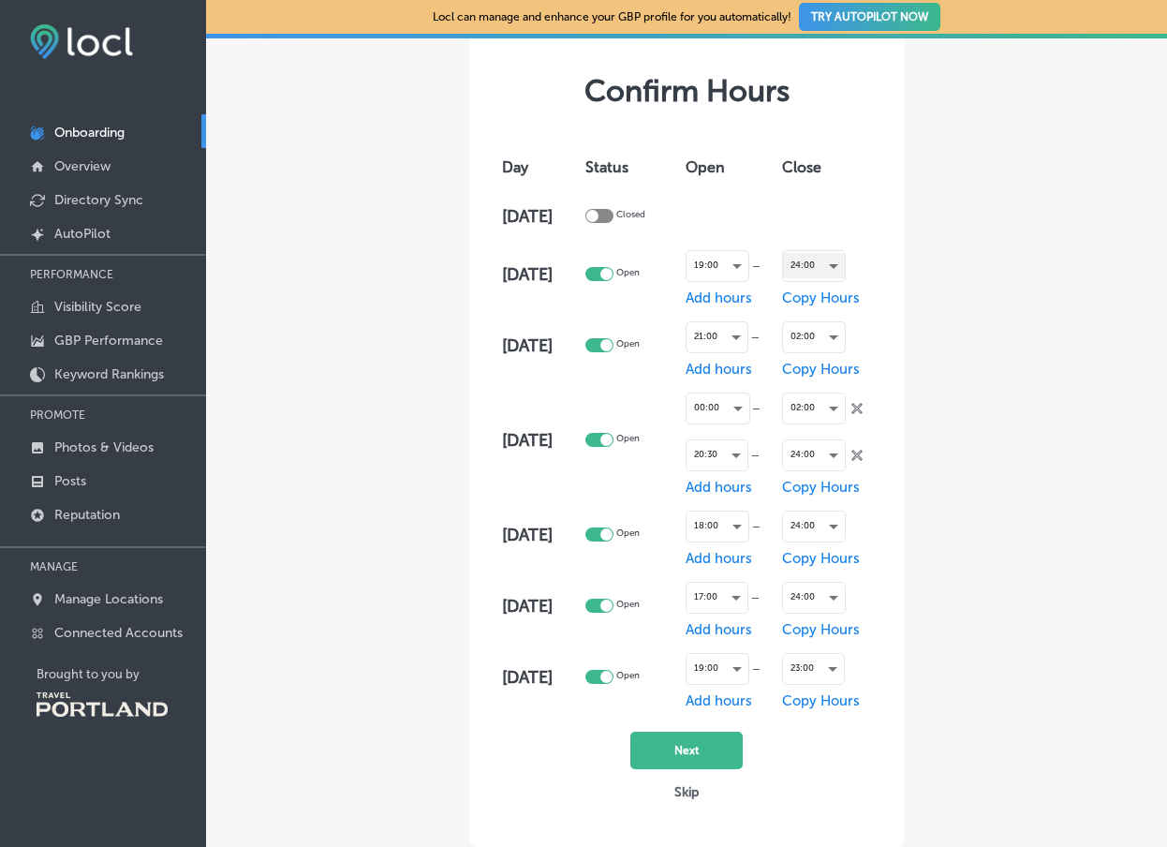
click at [844, 271] on div "24:00" at bounding box center [814, 265] width 62 height 25
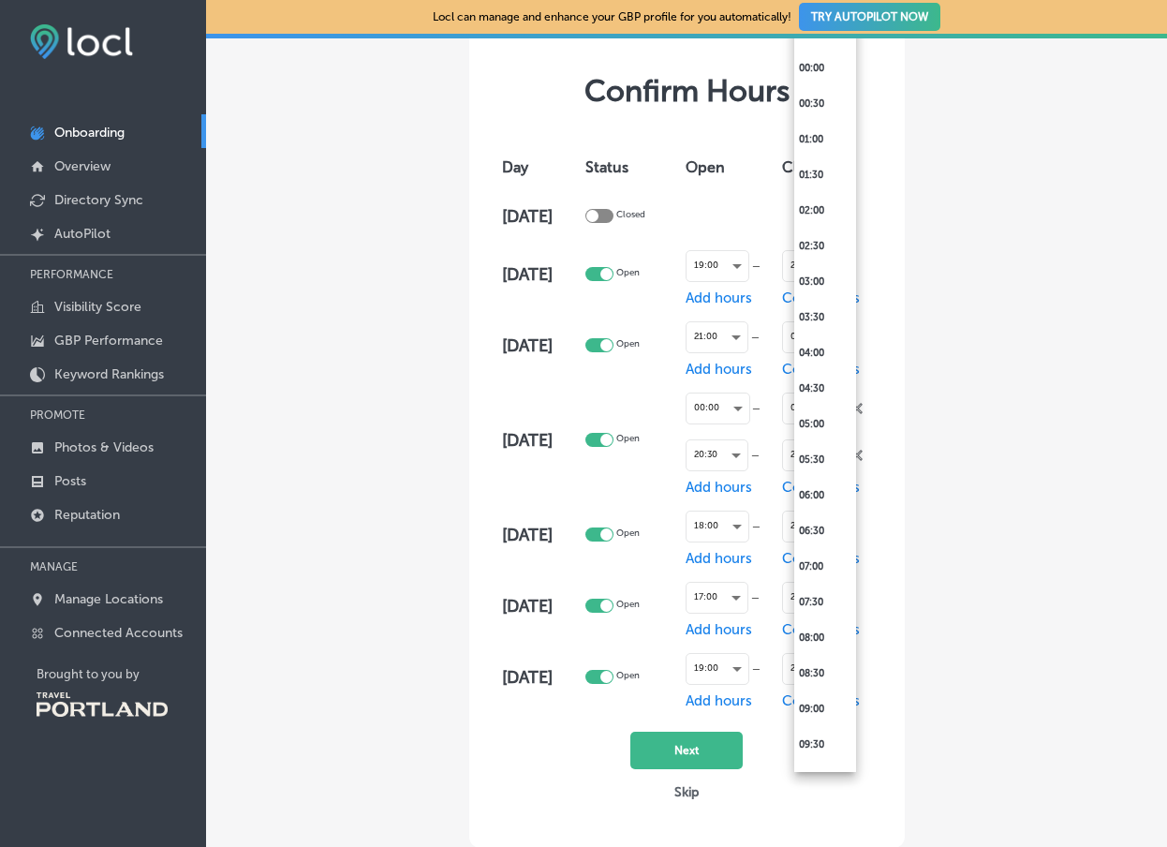
scroll to position [1023, 0]
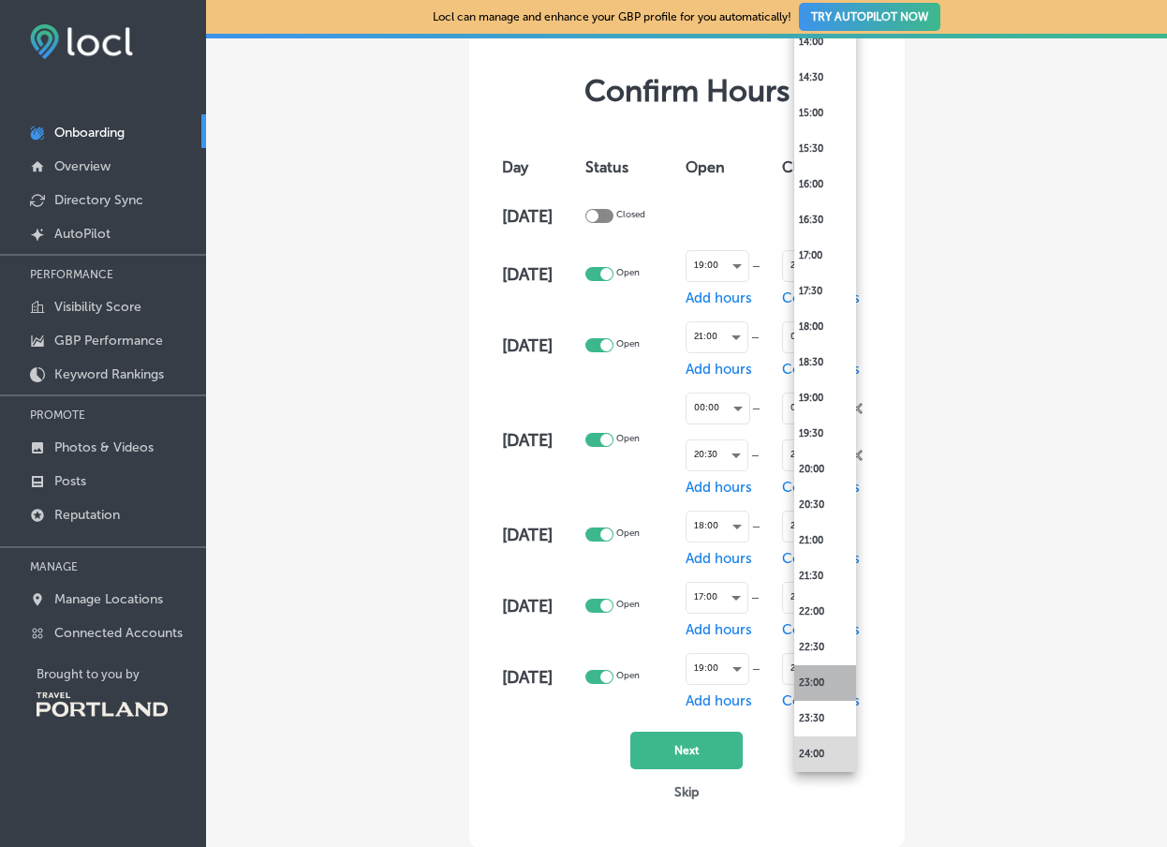
click at [814, 685] on li "23:00" at bounding box center [825, 683] width 62 height 36
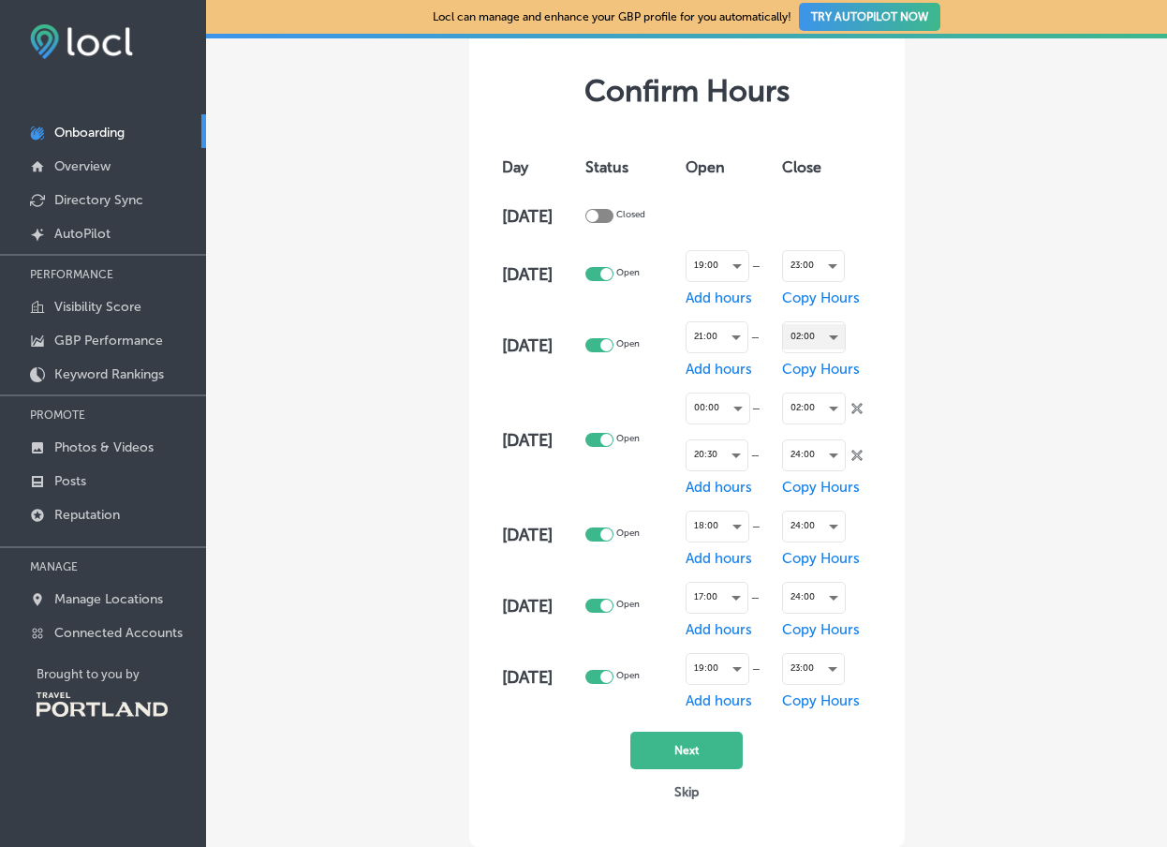
click at [845, 340] on div "02:00" at bounding box center [814, 336] width 62 height 25
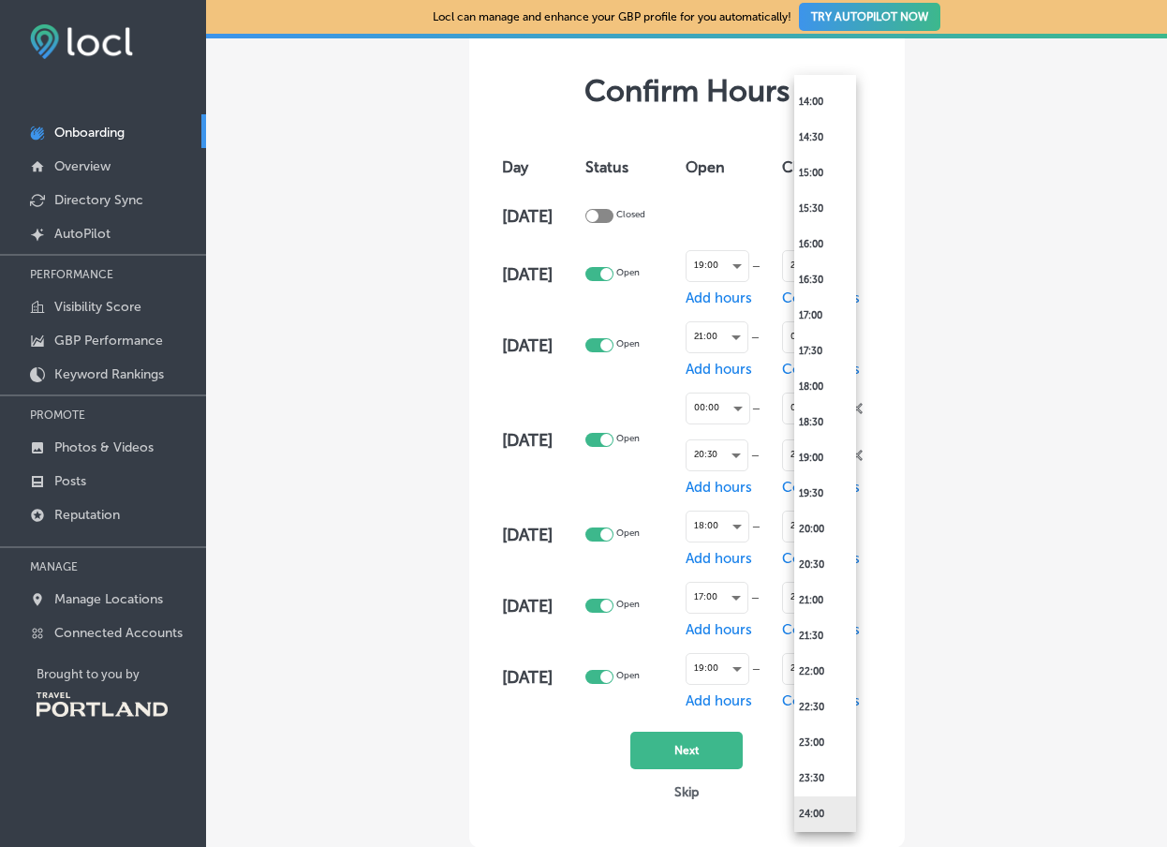
click at [819, 819] on li "24:00" at bounding box center [825, 814] width 62 height 36
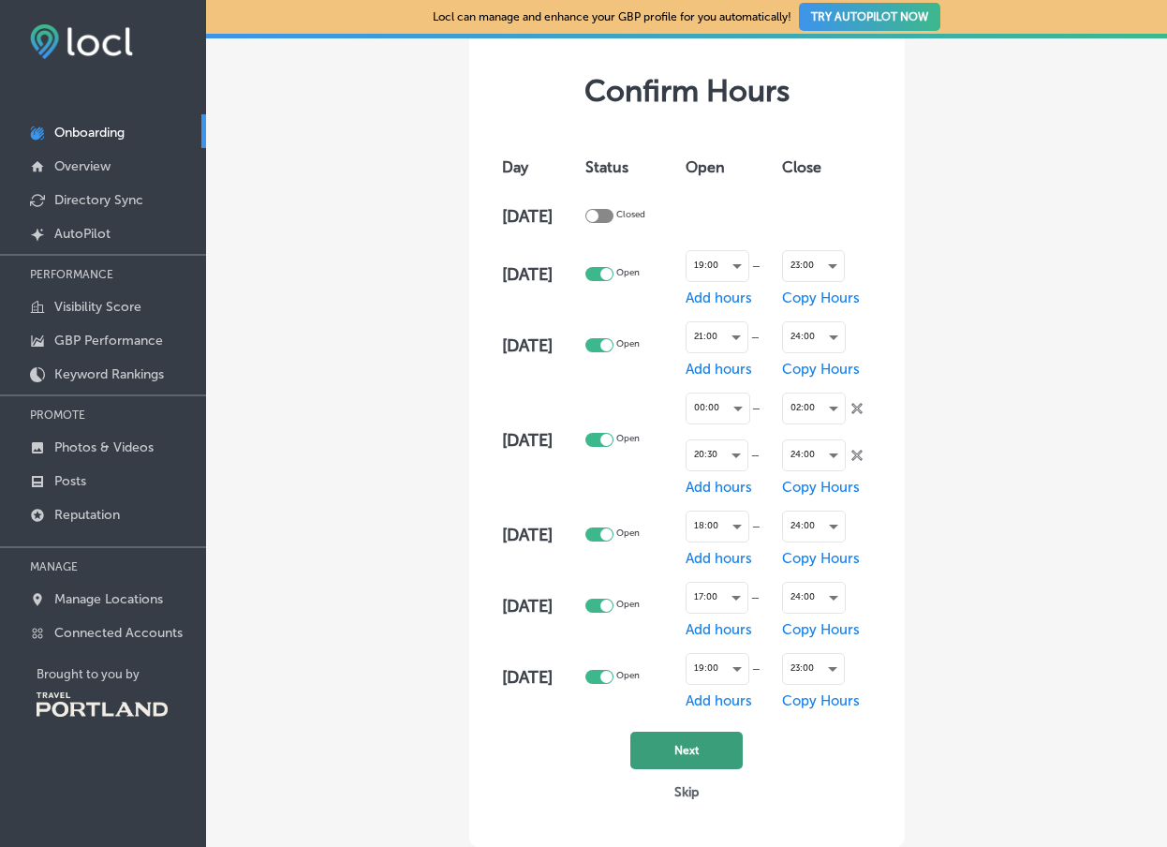
click at [695, 763] on button "Next" at bounding box center [686, 749] width 112 height 37
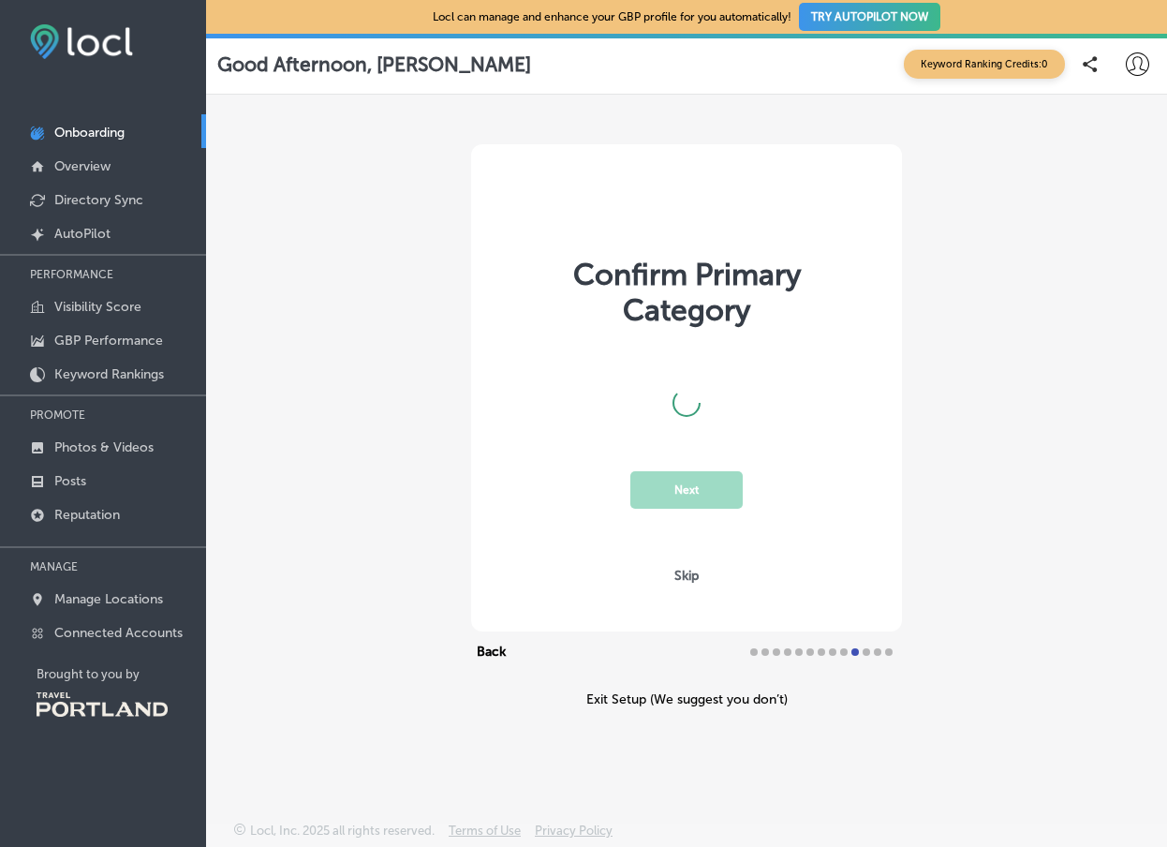
scroll to position [0, 0]
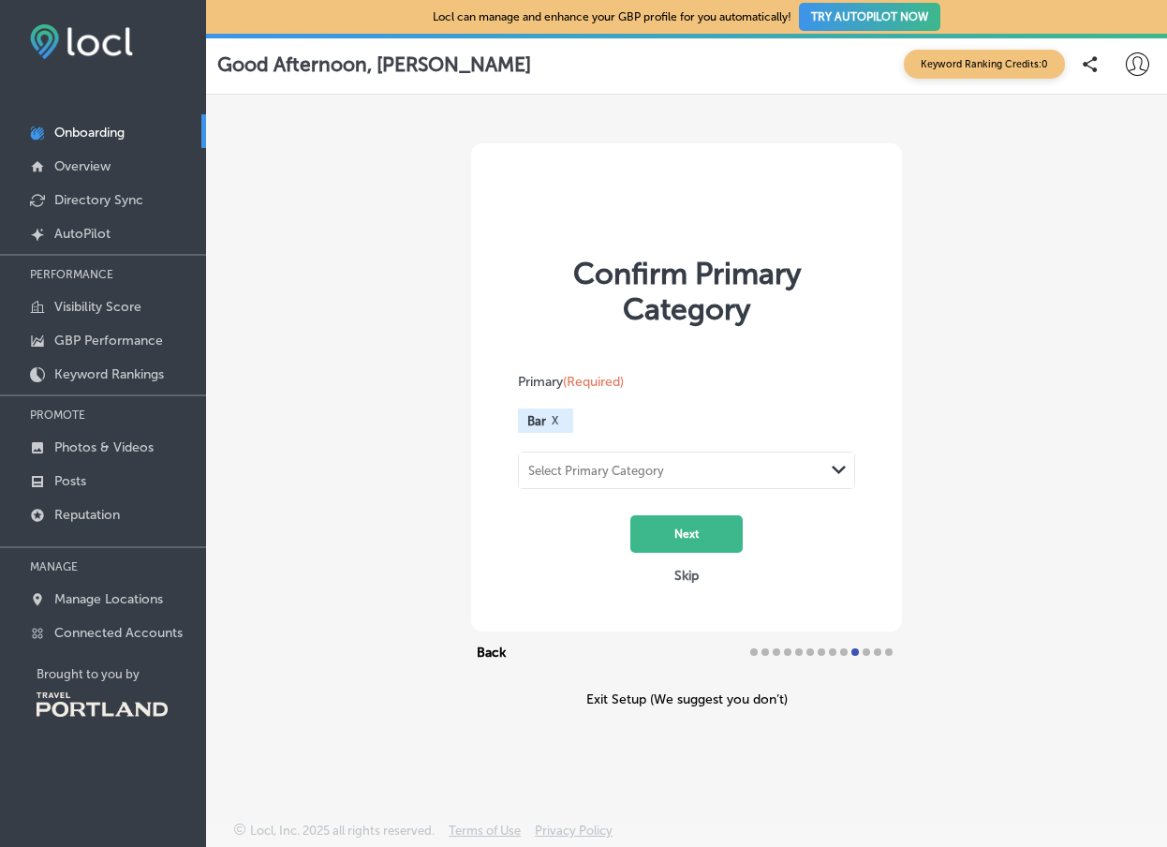
click at [674, 467] on div "Select Primary Category" at bounding box center [671, 470] width 305 height 25
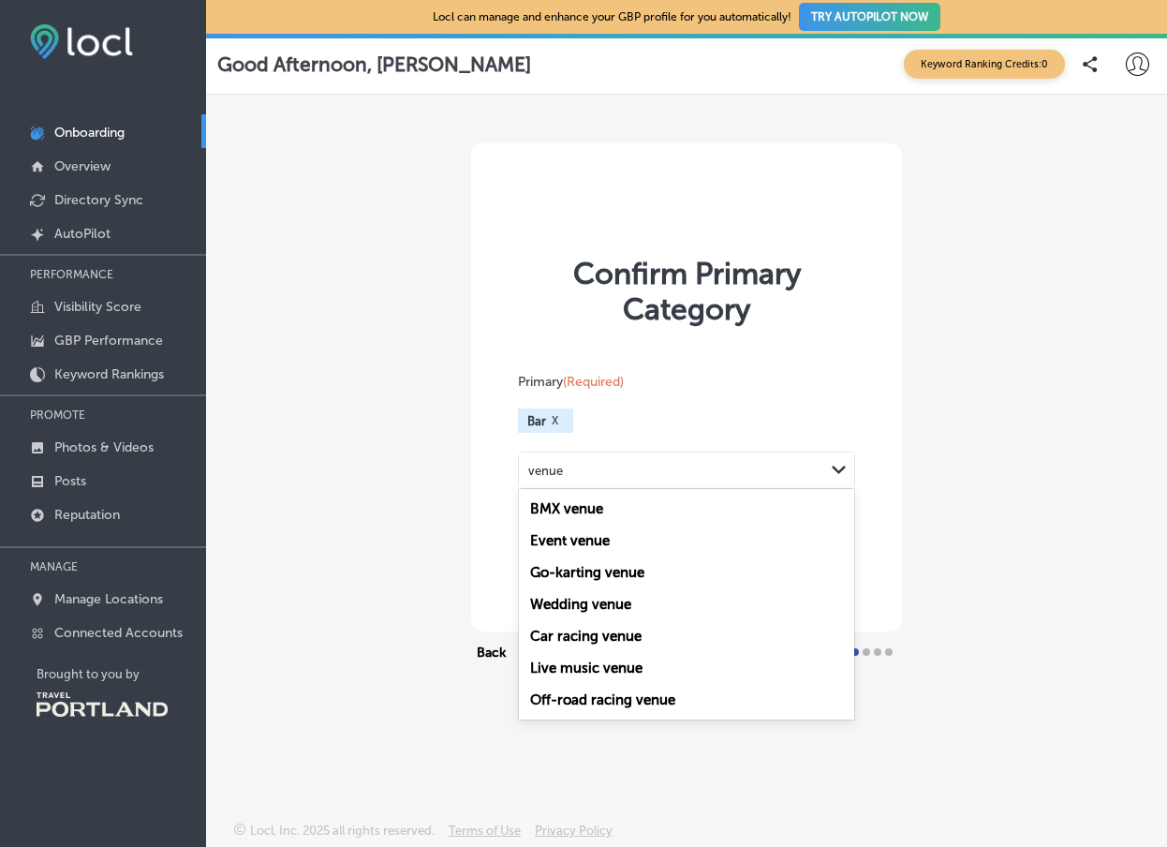
click at [630, 666] on label "Live music venue" at bounding box center [586, 667] width 112 height 17
type input "venue"
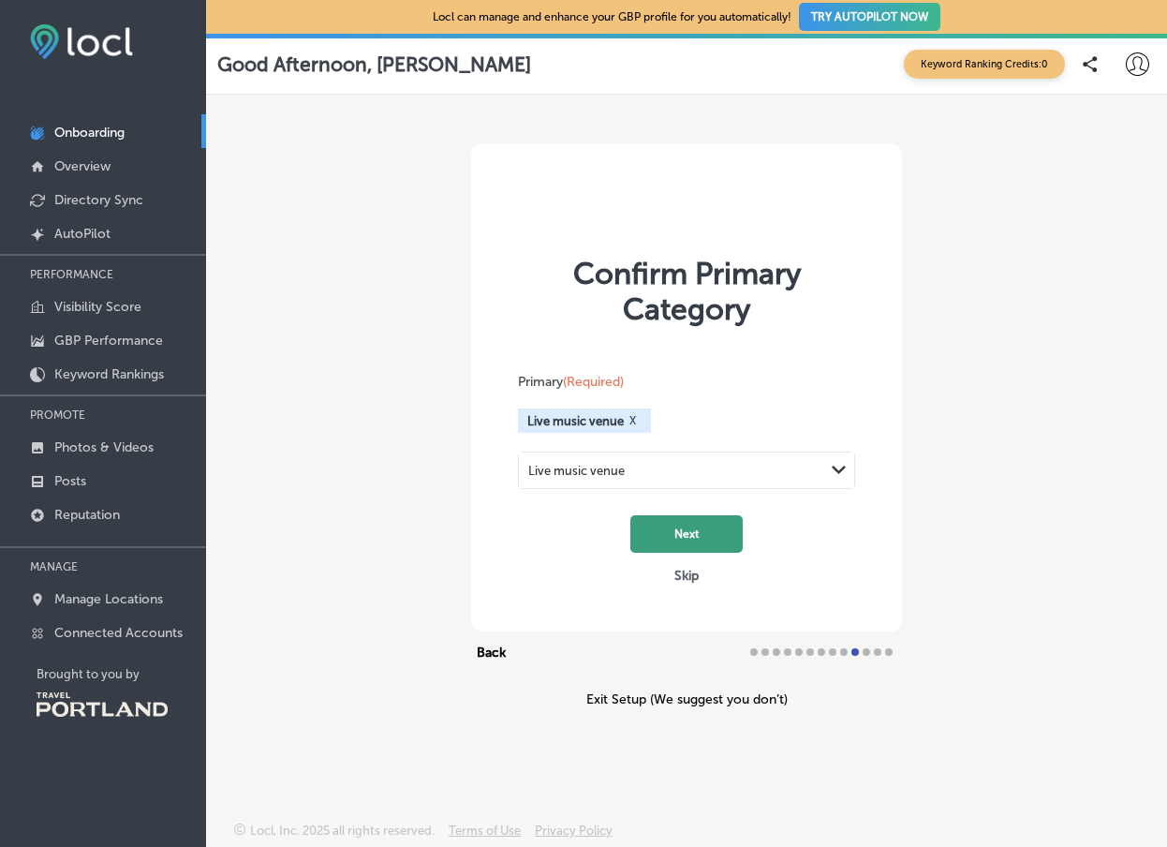
click at [671, 538] on button "Next" at bounding box center [686, 533] width 112 height 37
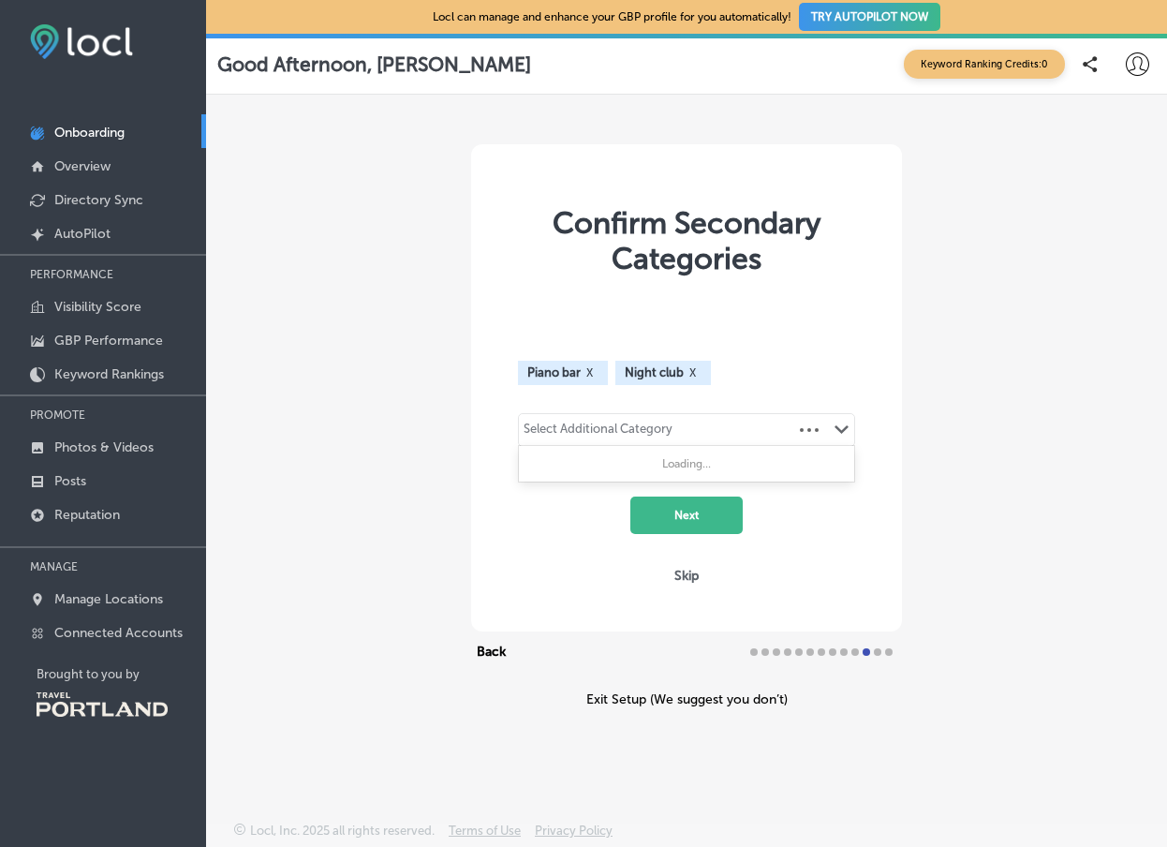
click at [583, 434] on div "Select Additional Category" at bounding box center [597, 432] width 149 height 22
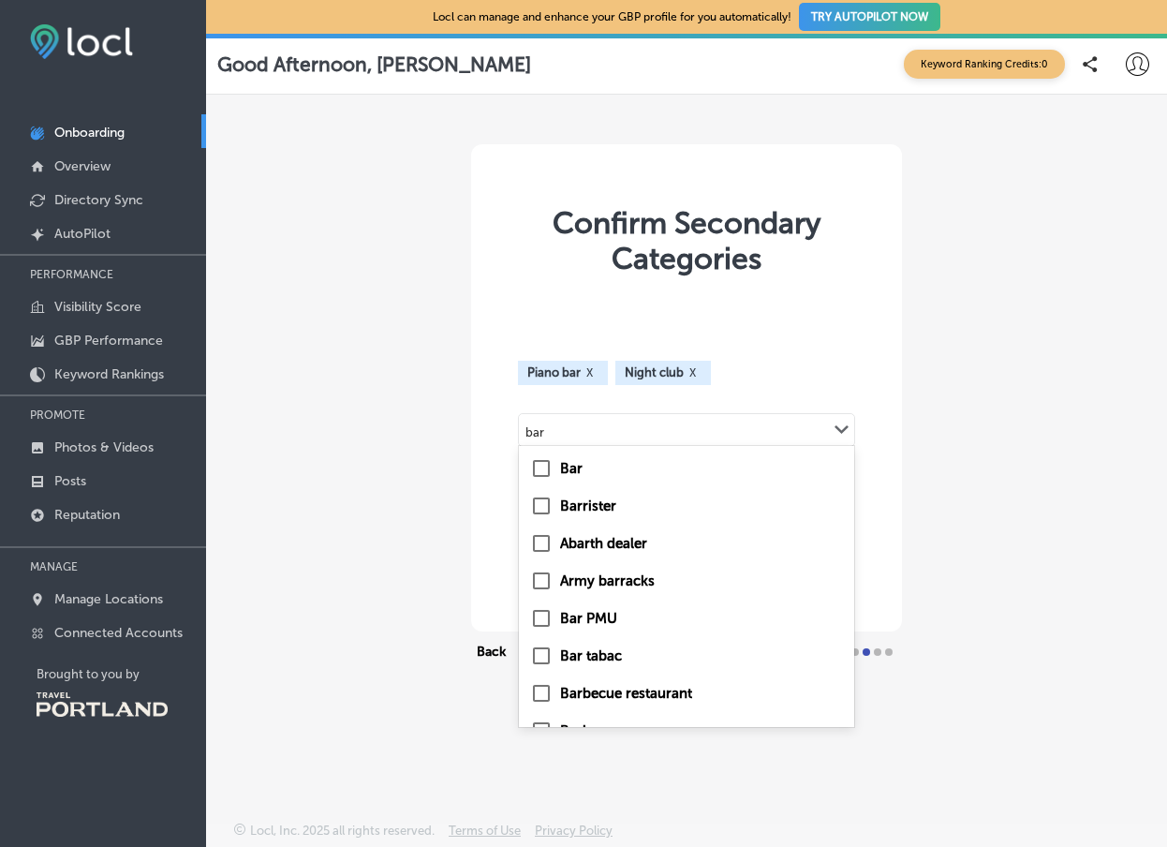
click at [546, 470] on input "checkbox" at bounding box center [541, 468] width 22 height 22
type input "bar"
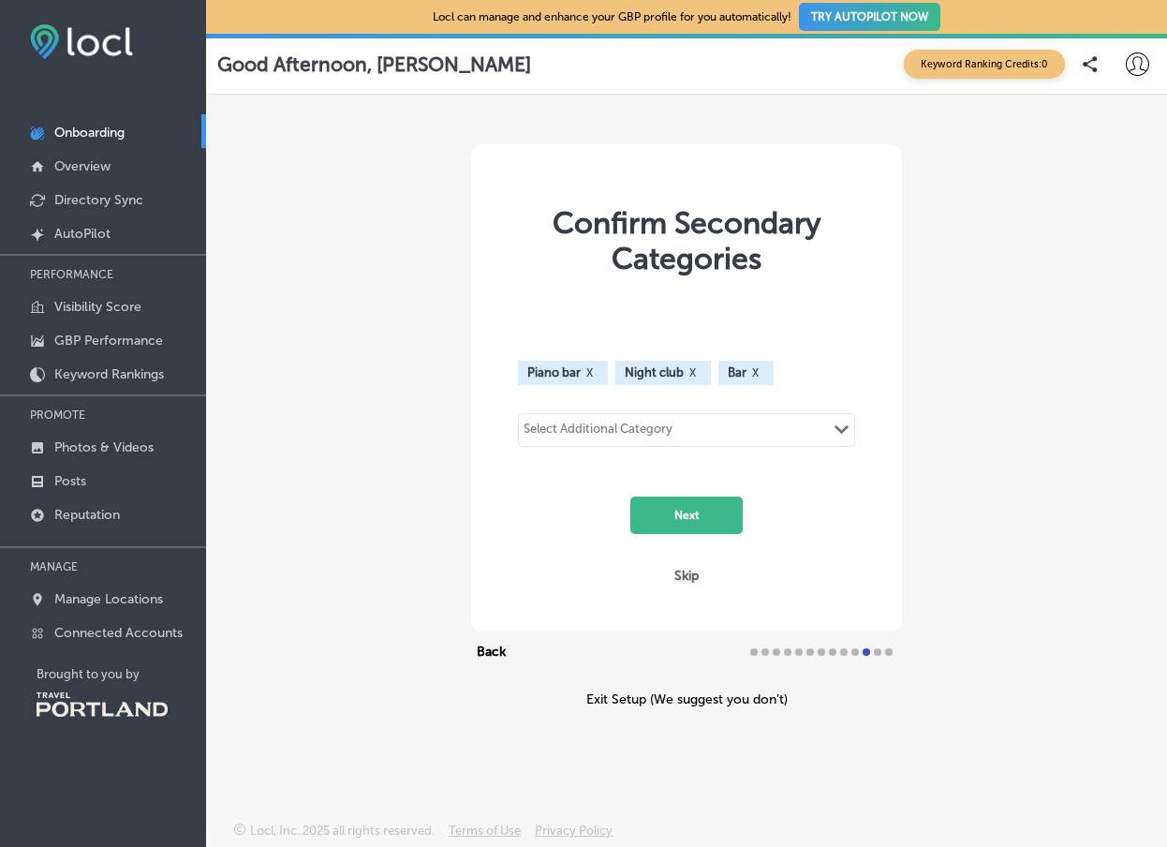
click at [587, 427] on div "Select Additional Category" at bounding box center [597, 432] width 149 height 22
type input "j"
click at [917, 463] on div "Confirm Secondary Categories Piano bar X Night club X Bar X Select Additional C…" at bounding box center [686, 425] width 961 height 661
click at [711, 518] on button "Next" at bounding box center [686, 514] width 112 height 37
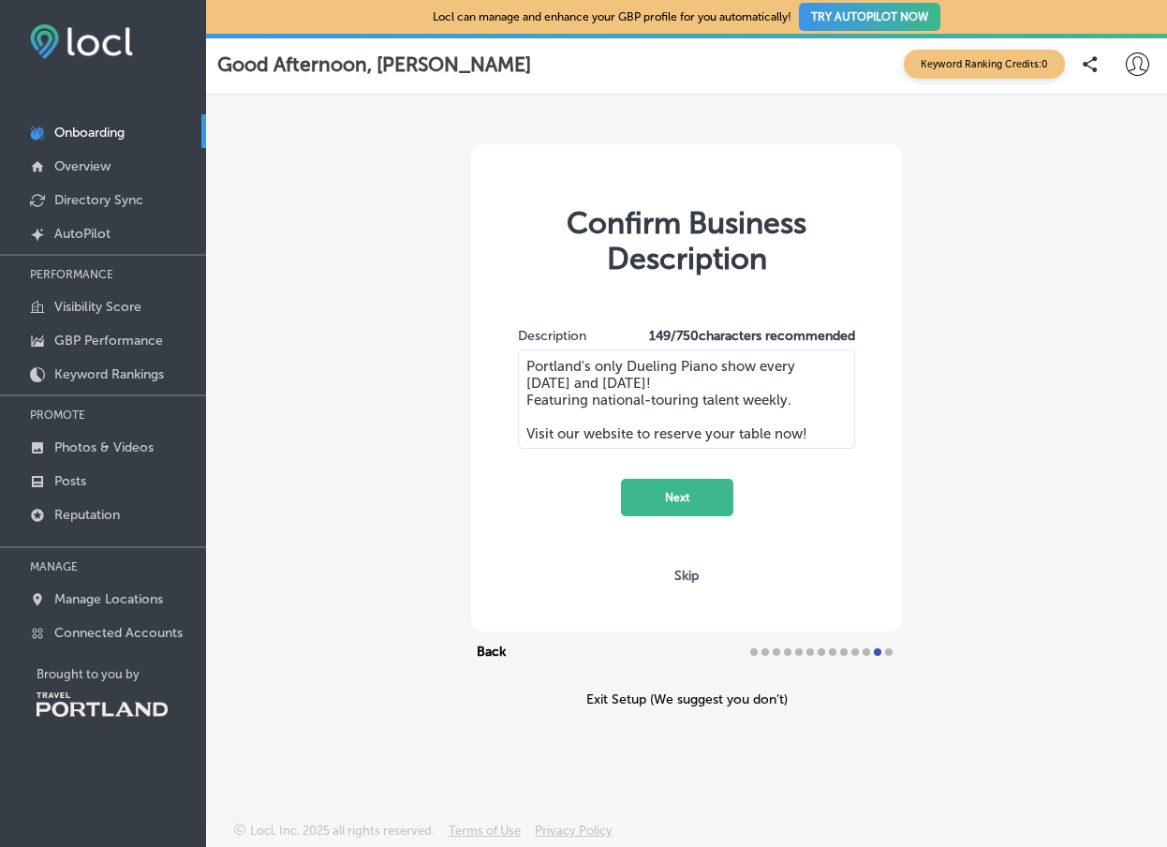
drag, startPoint x: 817, startPoint y: 434, endPoint x: 511, endPoint y: 324, distance: 324.3
click at [511, 324] on div "Description 149 / 750 characters recommended Portland's only Dueling Piano show…" at bounding box center [686, 403] width 375 height 226
paste textarea "Welcome to Barrel Room, Portland’s historic hotspot for unforgettable nights. W…"
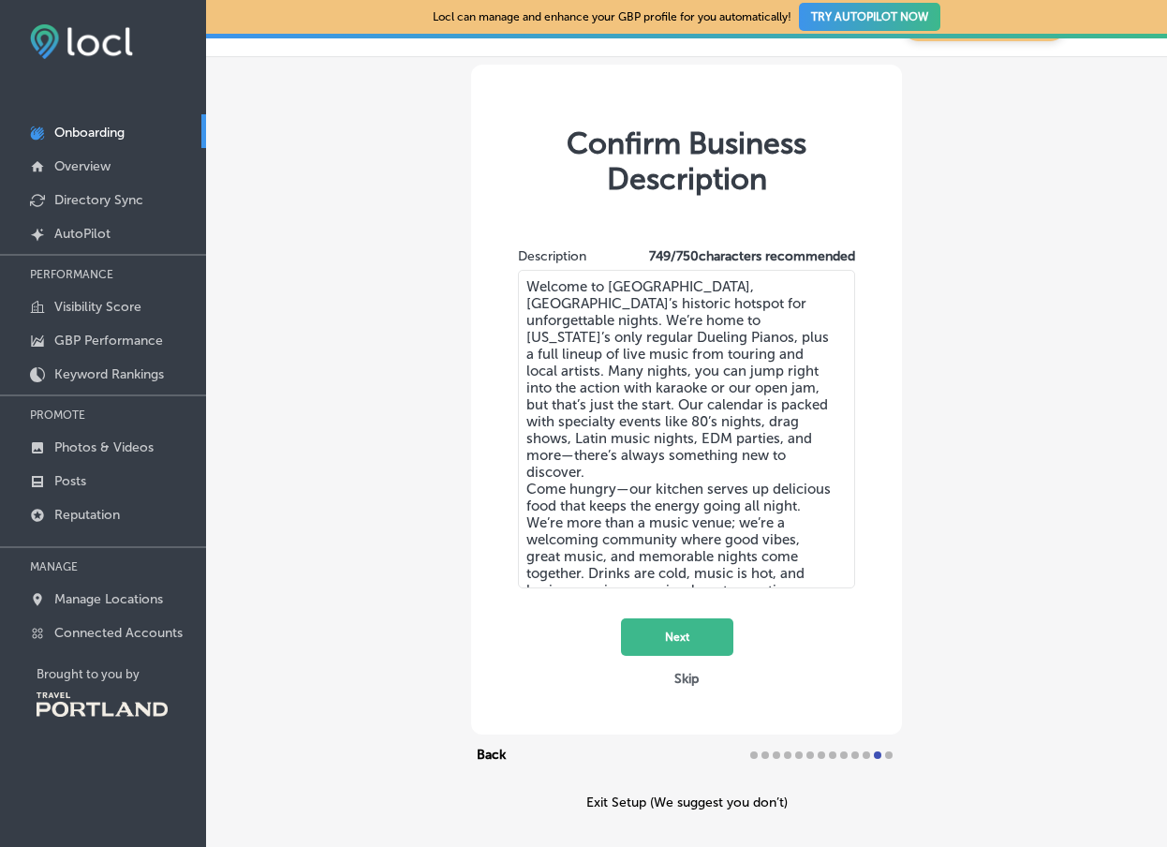
scroll to position [46, 0]
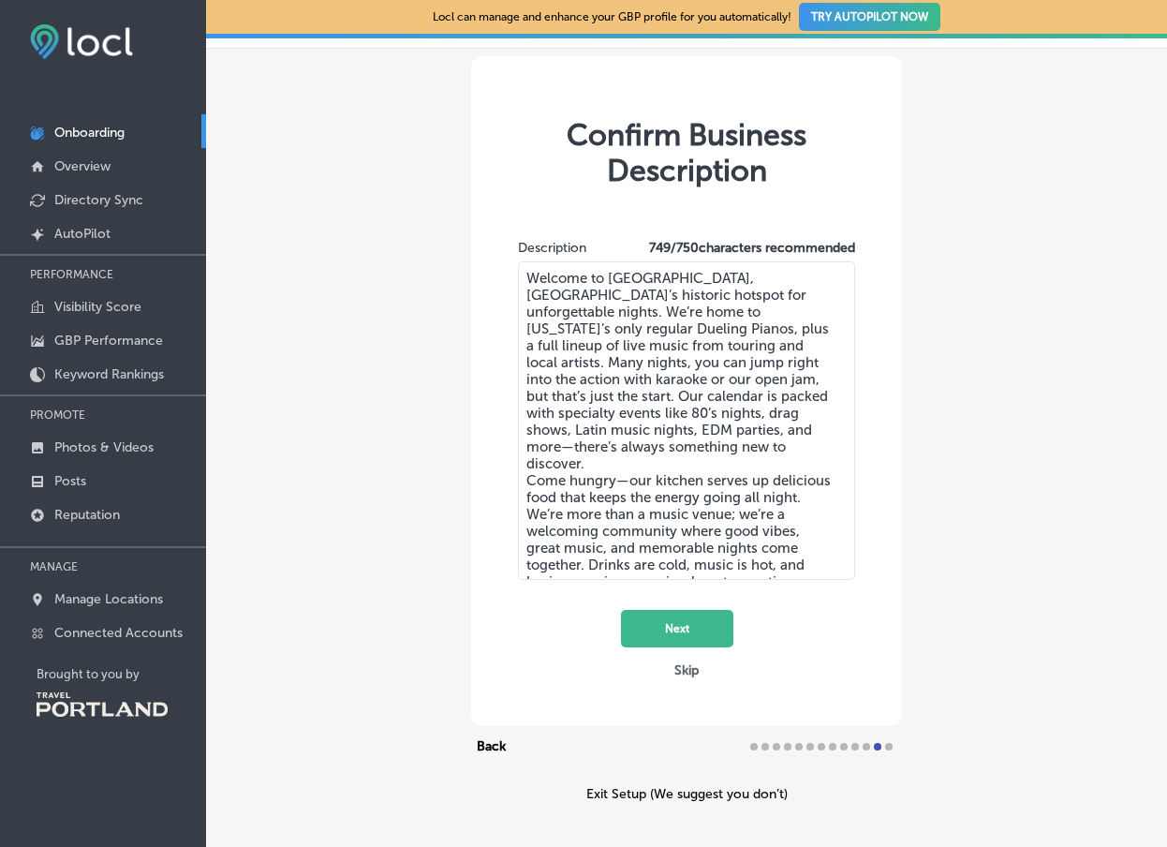
paste textarea "Barrel Room is where Portland comes to play. Inside our stunning historic venue…"
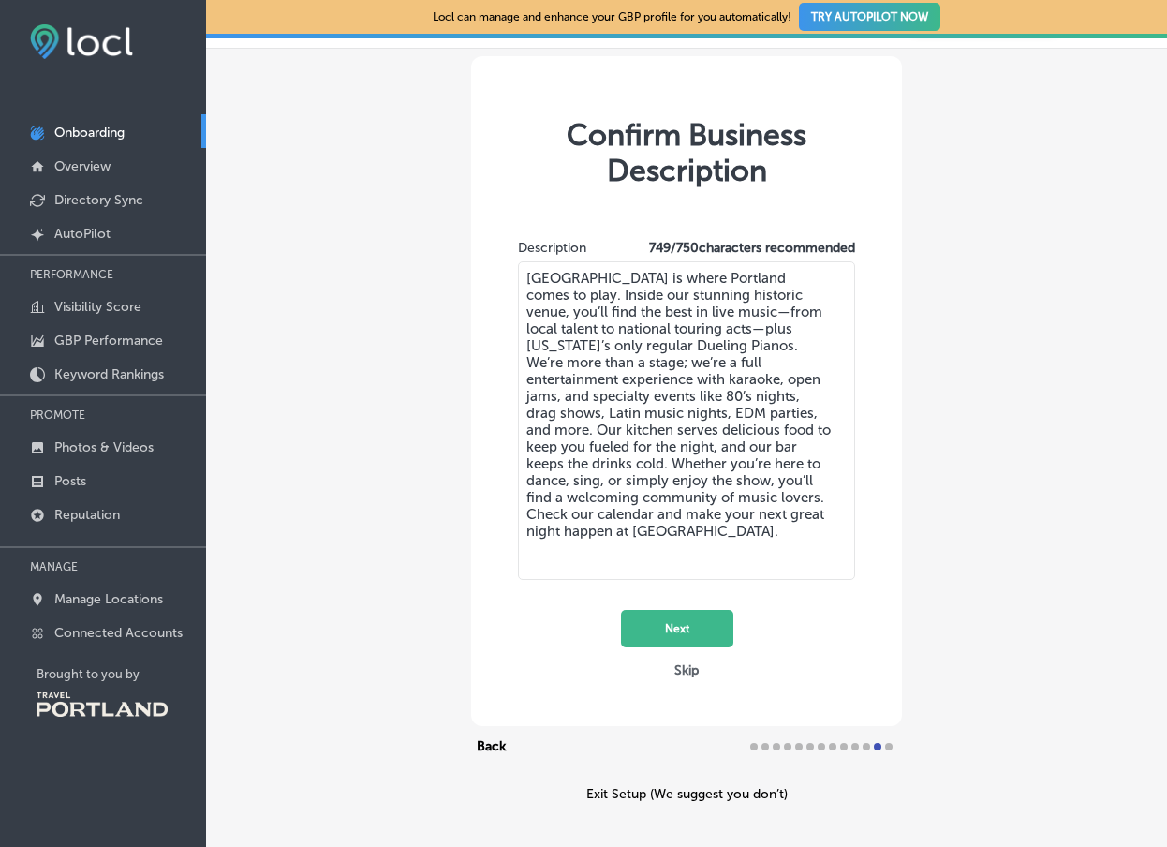
scroll to position [0, 0]
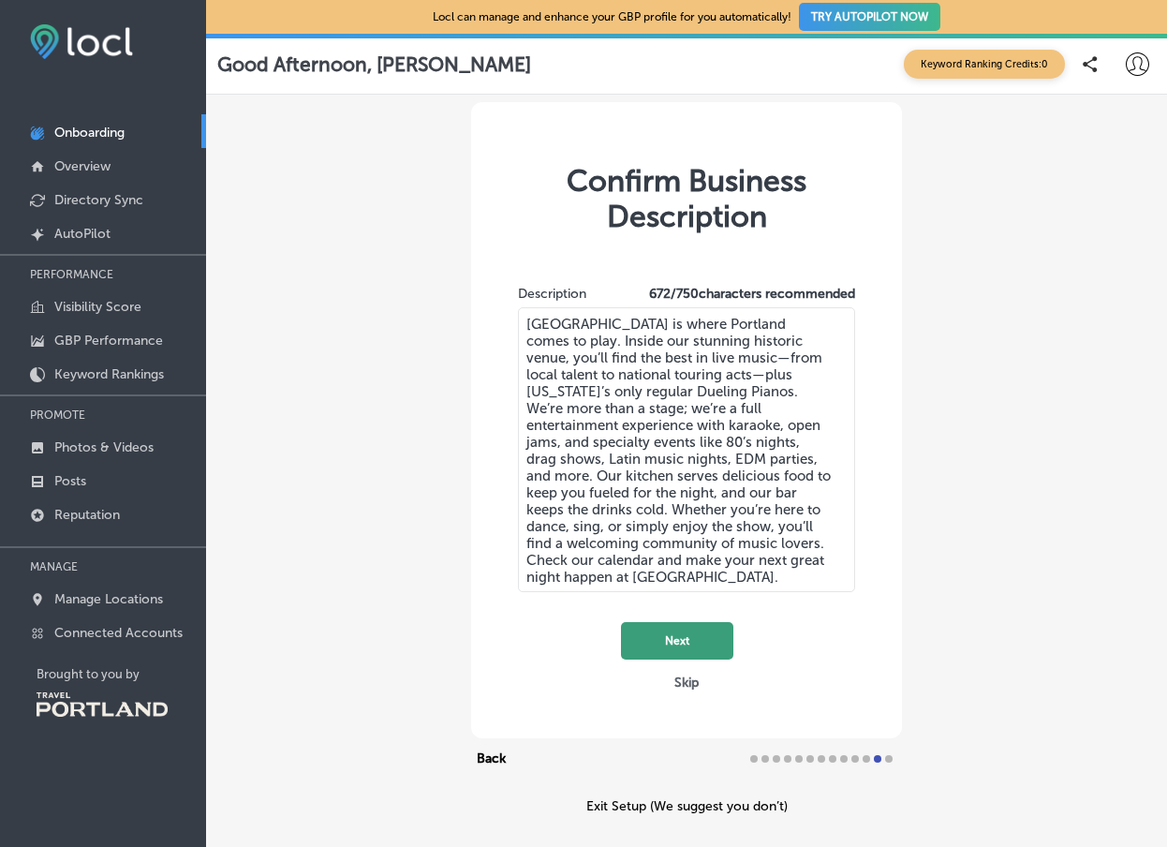
type textarea "Barrel Room is where Portland comes to play. Inside our stunning historic venue…"
click at [696, 636] on button "Next" at bounding box center [677, 640] width 112 height 37
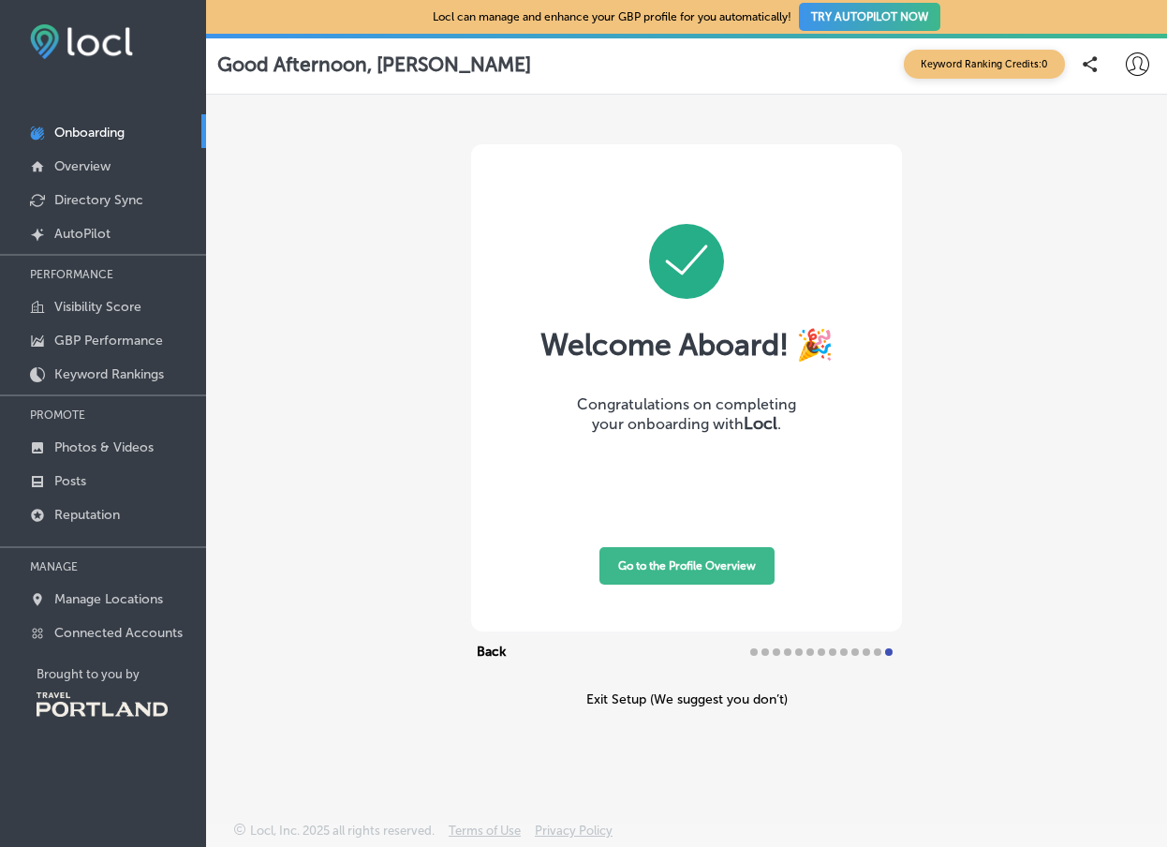
click at [668, 568] on button "Go to the Profile Overview" at bounding box center [686, 565] width 175 height 37
